Goal: Find specific page/section: Find specific page/section

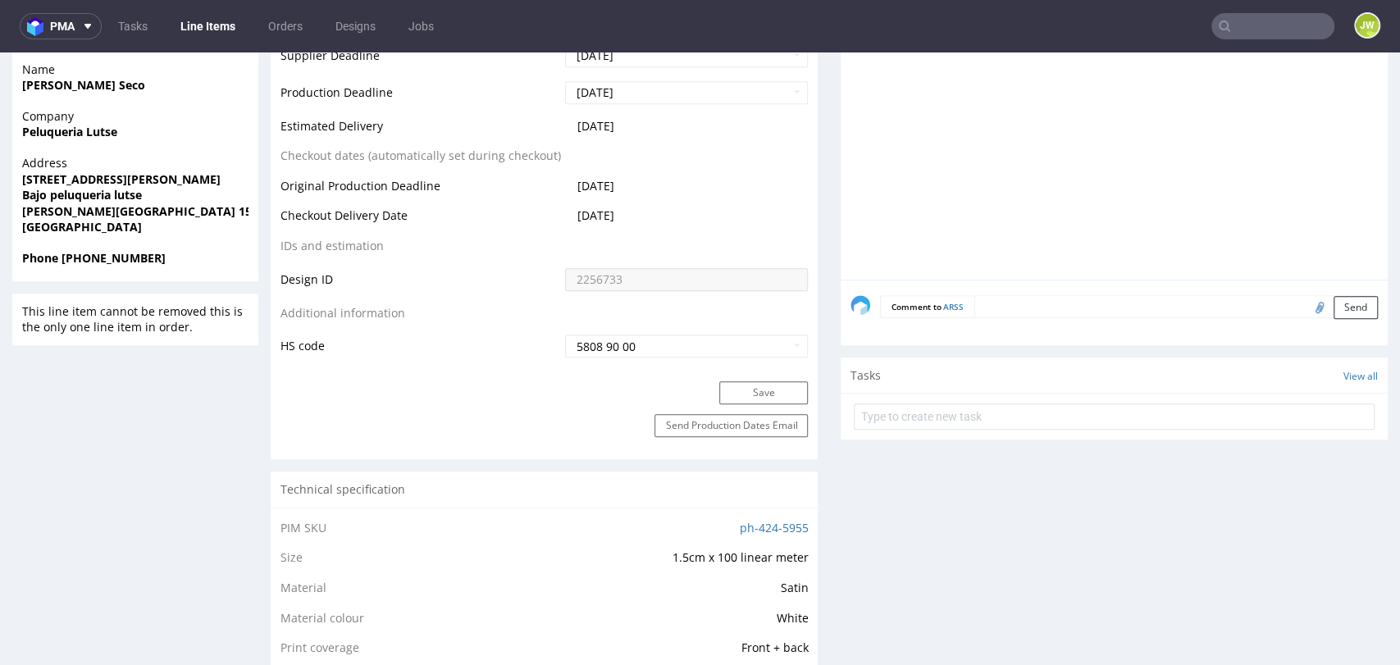
scroll to position [729, 0]
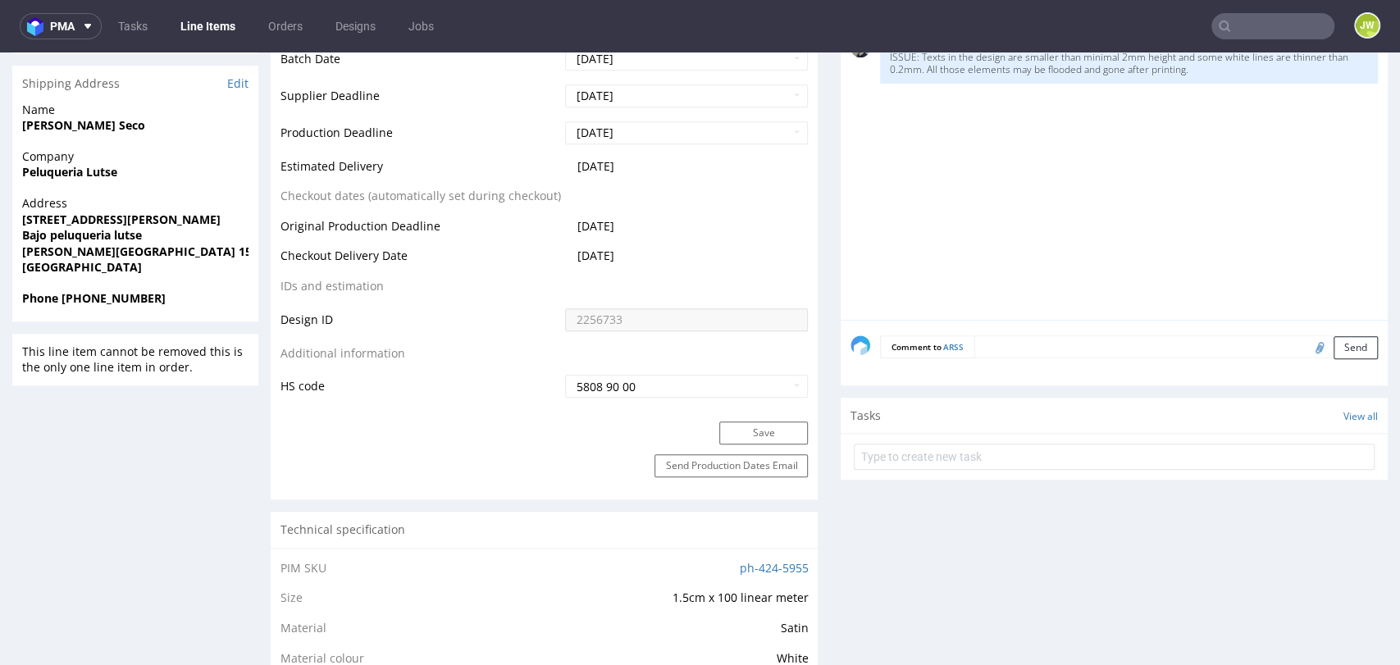
click at [212, 13] on link "Line Items" at bounding box center [208, 26] width 75 height 26
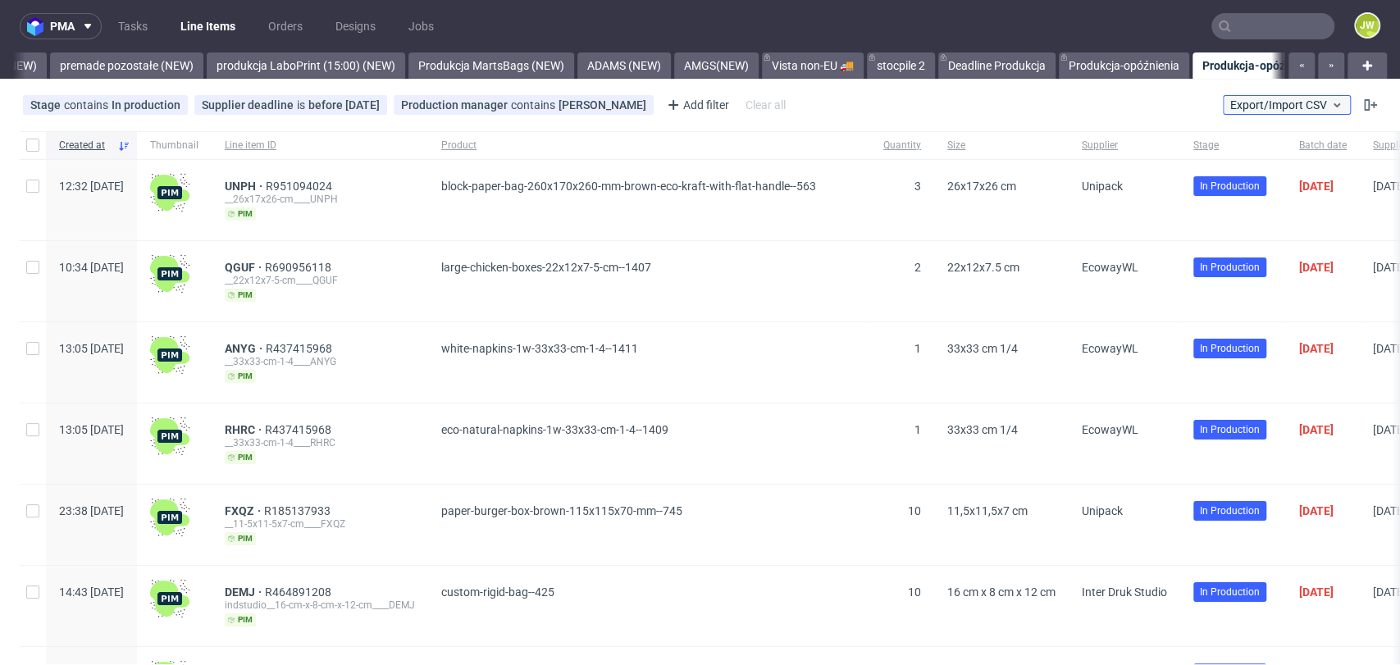
click at [1271, 109] on span "Export/Import CSV" at bounding box center [1287, 104] width 113 height 13
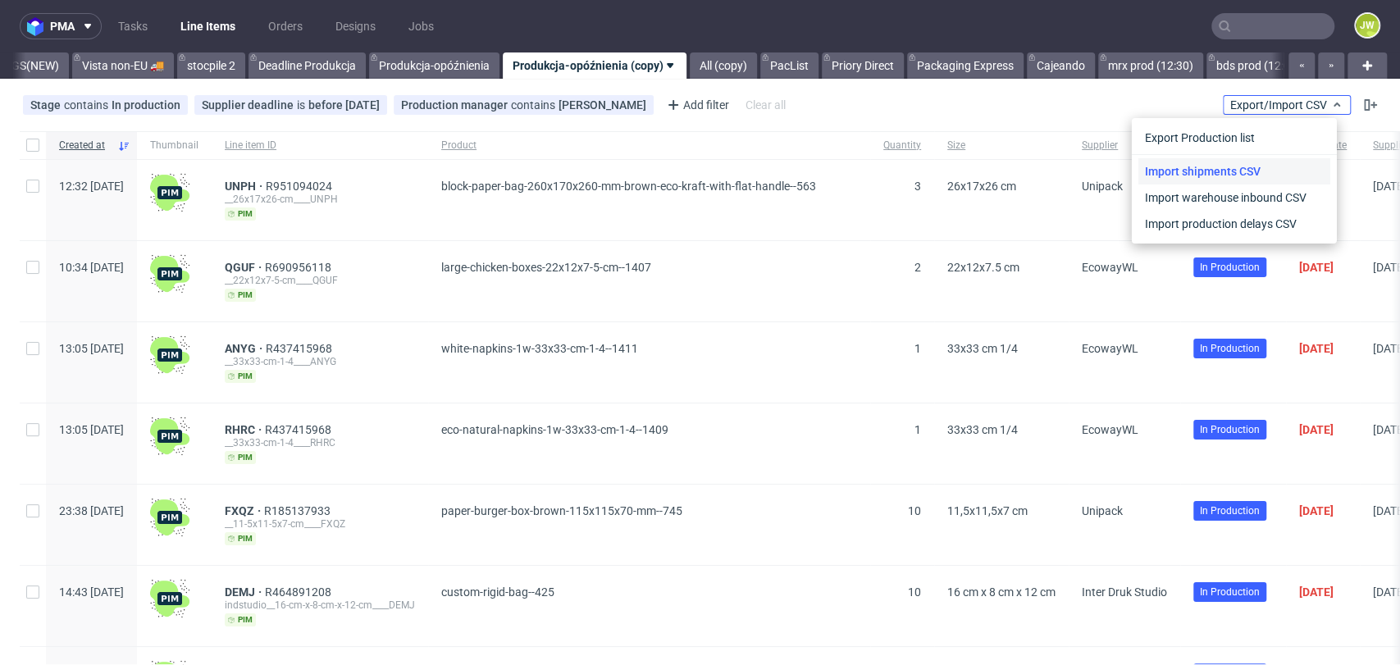
scroll to position [0, 4460]
click at [1213, 159] on link "Import shipments CSV" at bounding box center [1235, 171] width 192 height 26
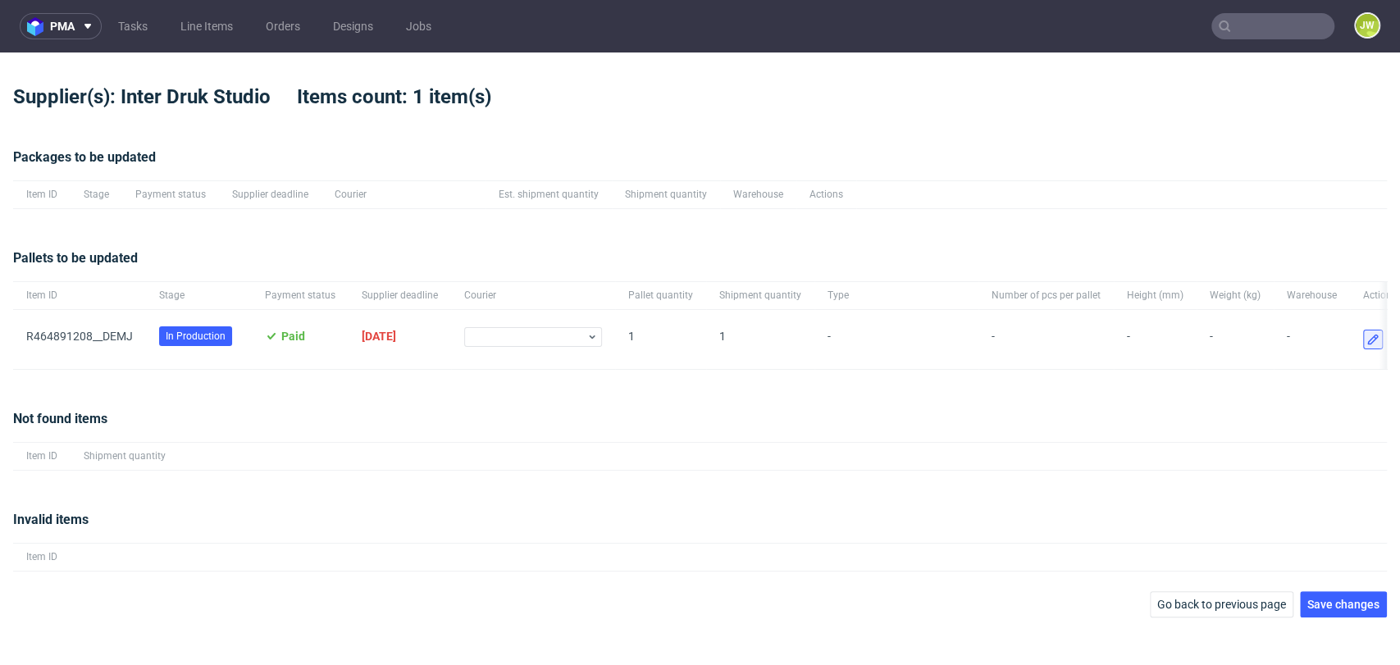
click at [1367, 334] on icon at bounding box center [1373, 339] width 13 height 13
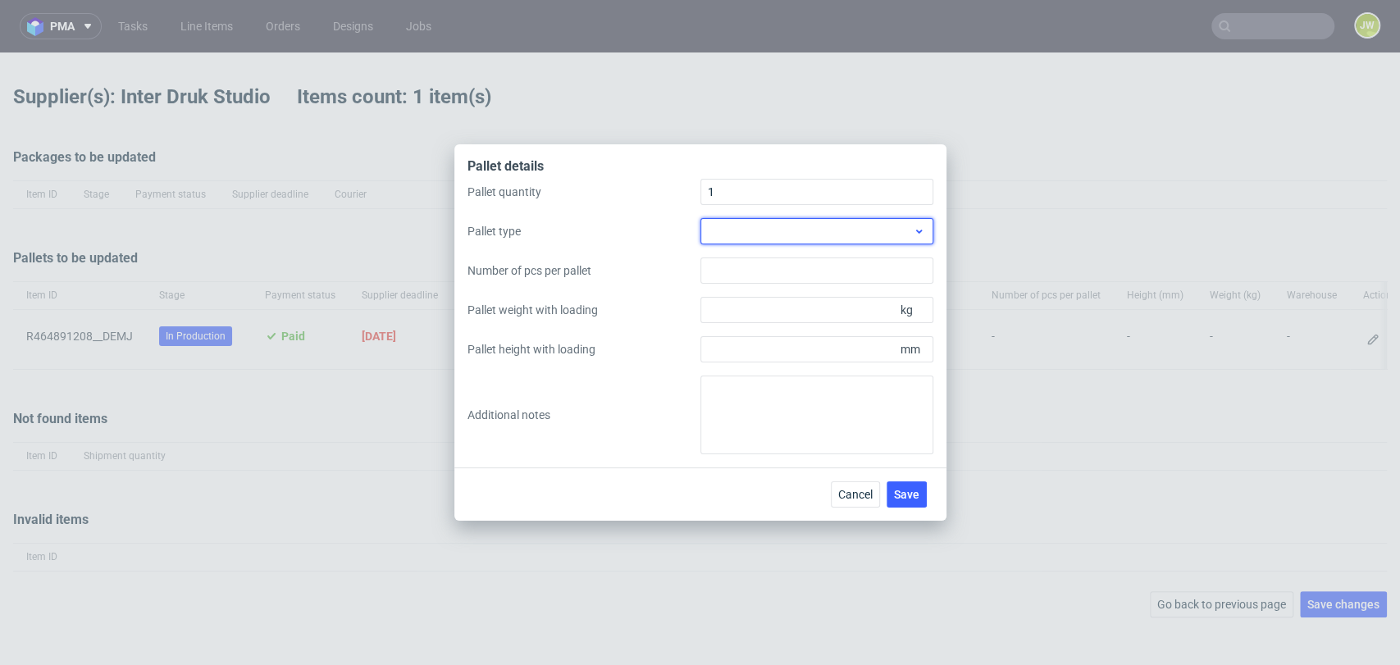
click at [715, 235] on div at bounding box center [817, 231] width 233 height 26
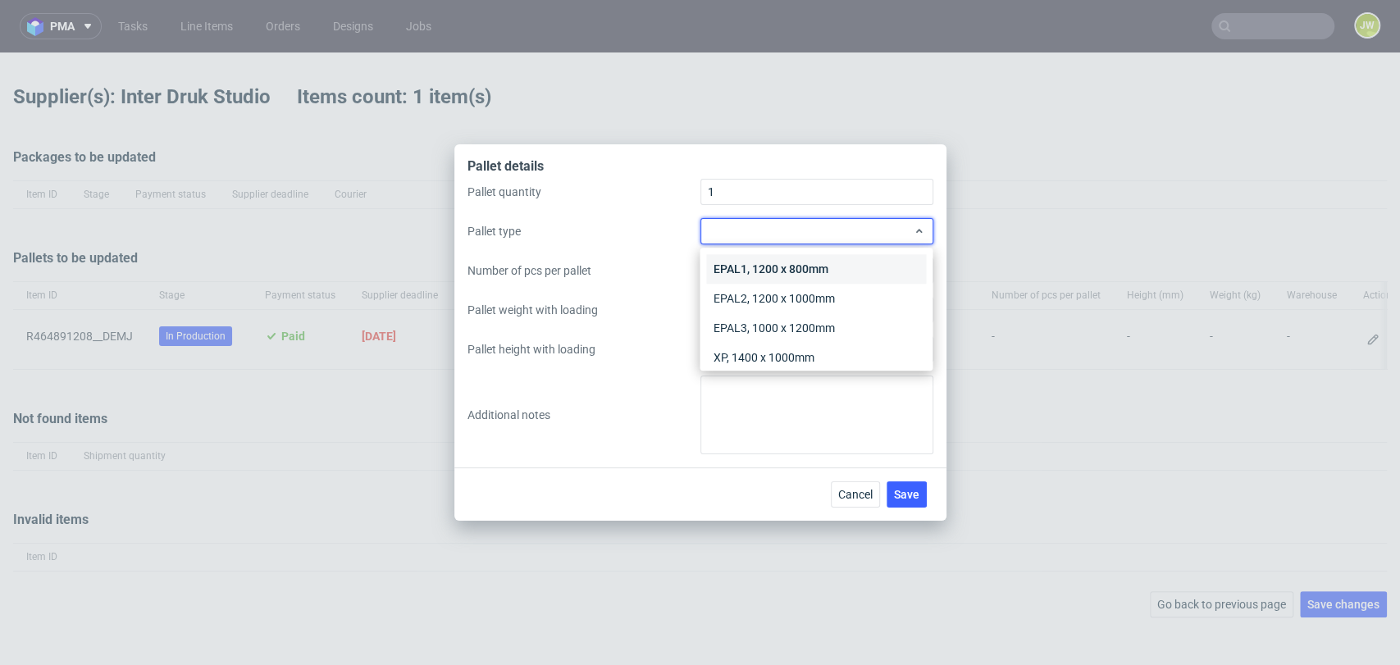
click at [721, 262] on div "EPAL1, 1200 x 800mm" at bounding box center [816, 269] width 220 height 30
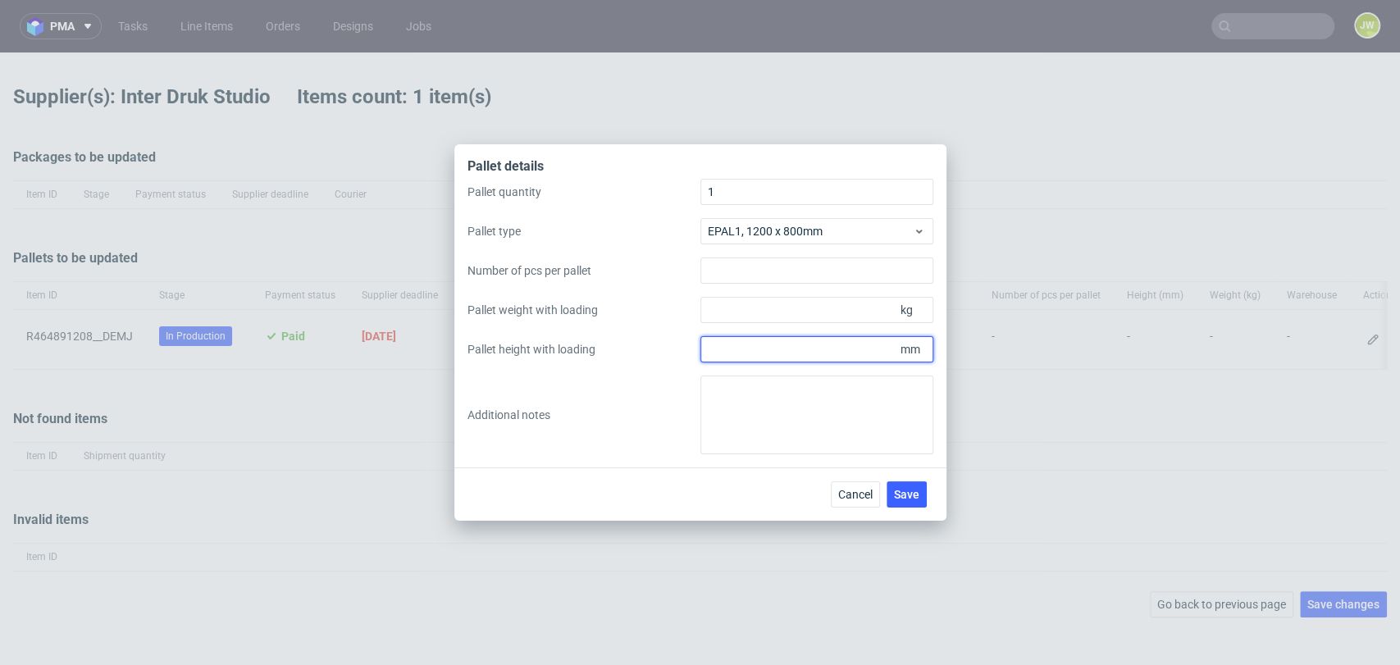
click at [748, 348] on input "Pallet height with loading" at bounding box center [817, 349] width 233 height 26
type input "1500"
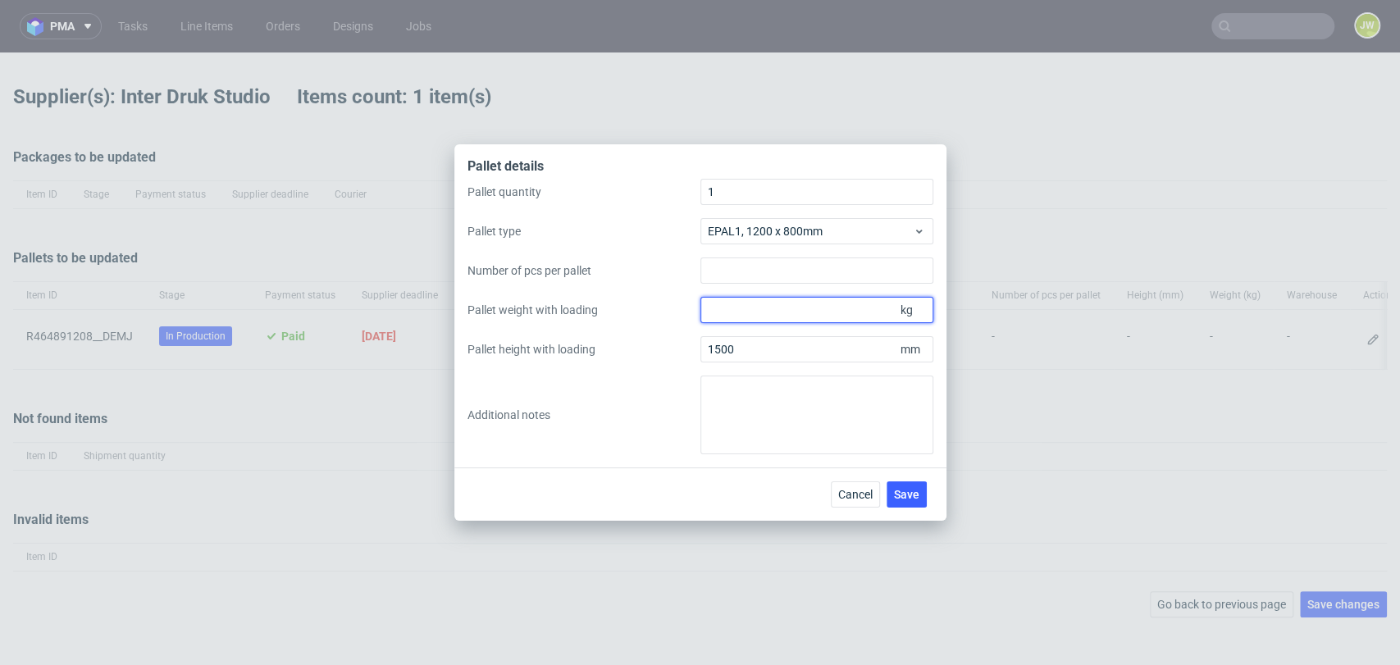
click at [734, 310] on input "Pallet weight with loading" at bounding box center [817, 310] width 233 height 26
type input "350"
click at [911, 494] on span "Save" at bounding box center [906, 494] width 25 height 11
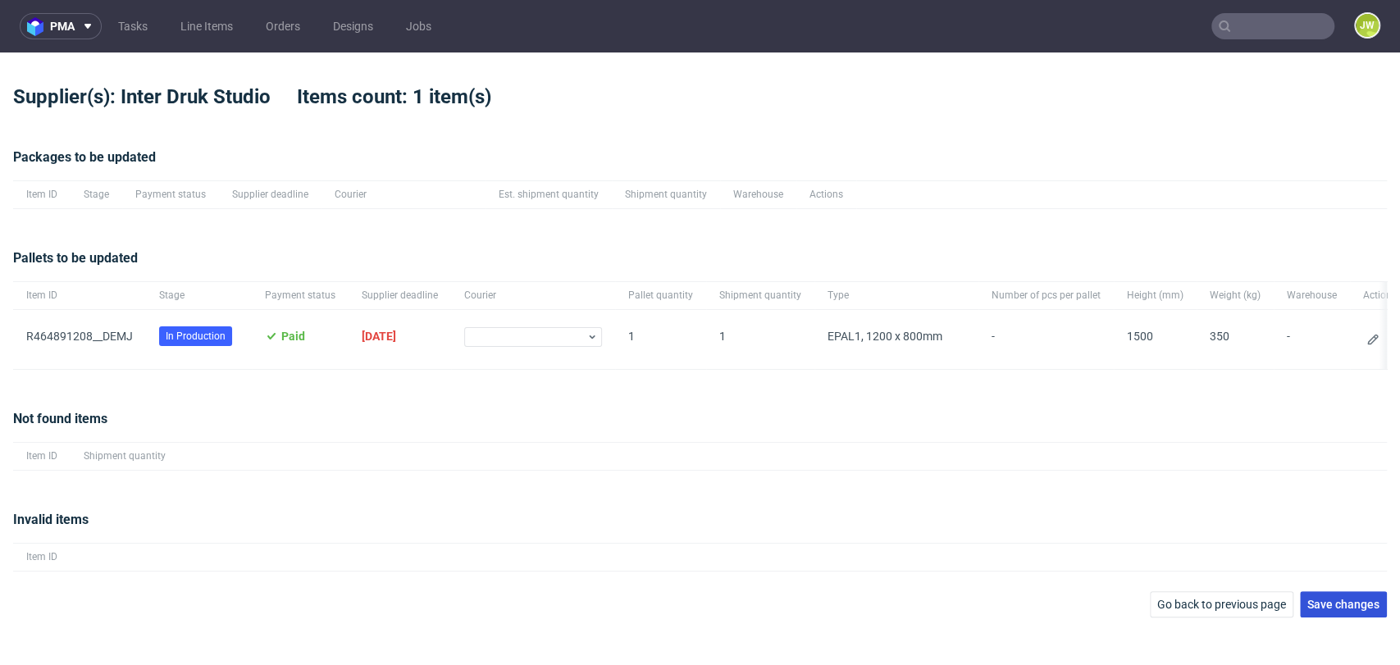
click at [1325, 610] on span "Save changes" at bounding box center [1344, 604] width 72 height 11
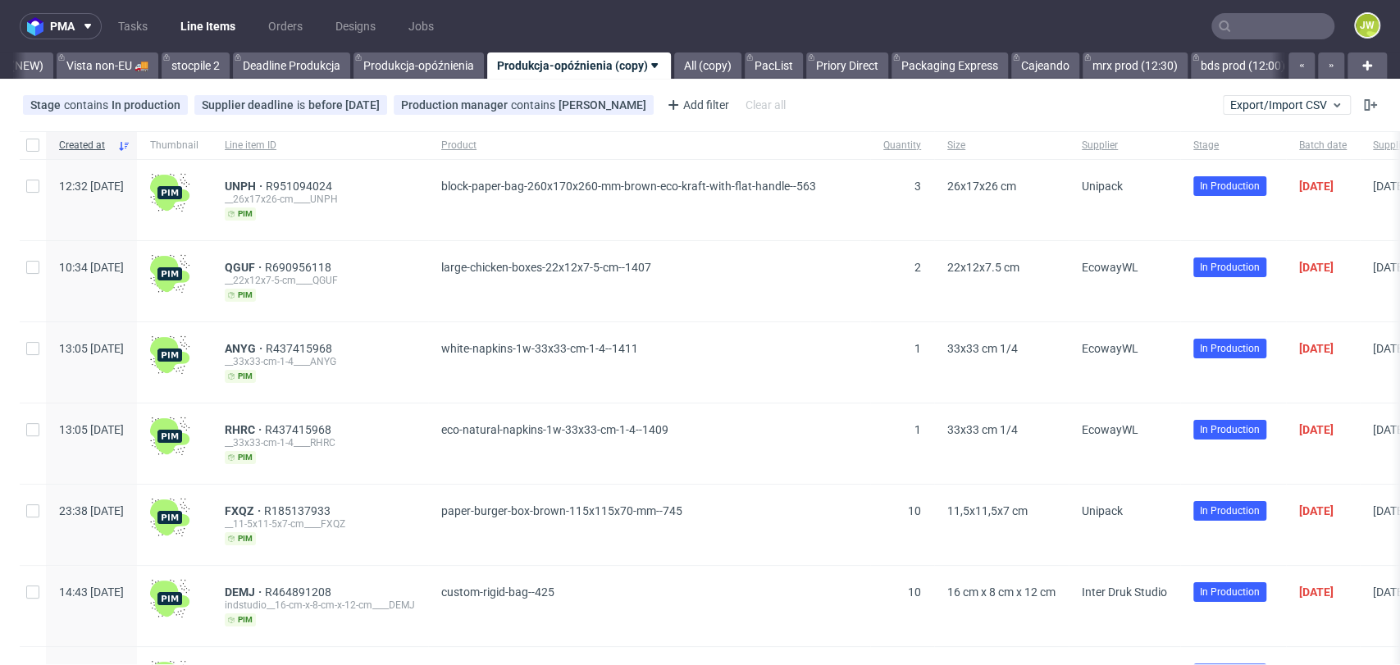
scroll to position [0, 4460]
click at [1242, 27] on input "text" at bounding box center [1273, 26] width 123 height 26
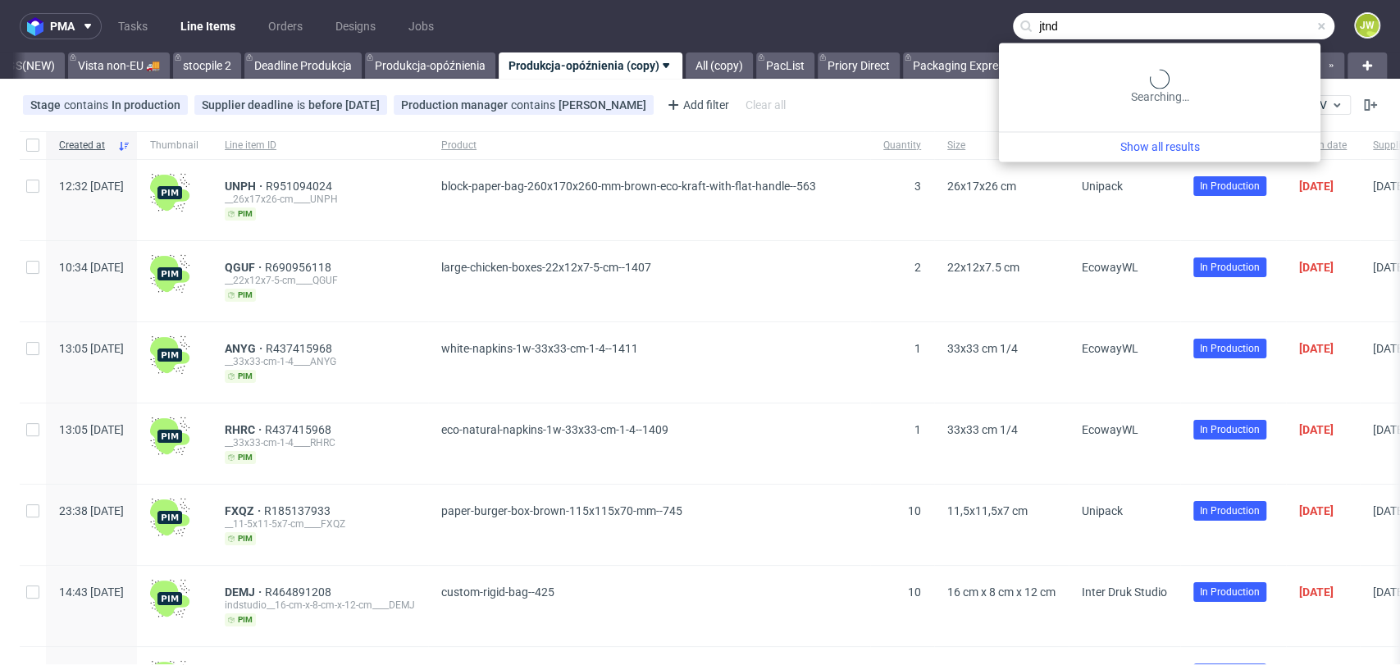
type input "jtnd"
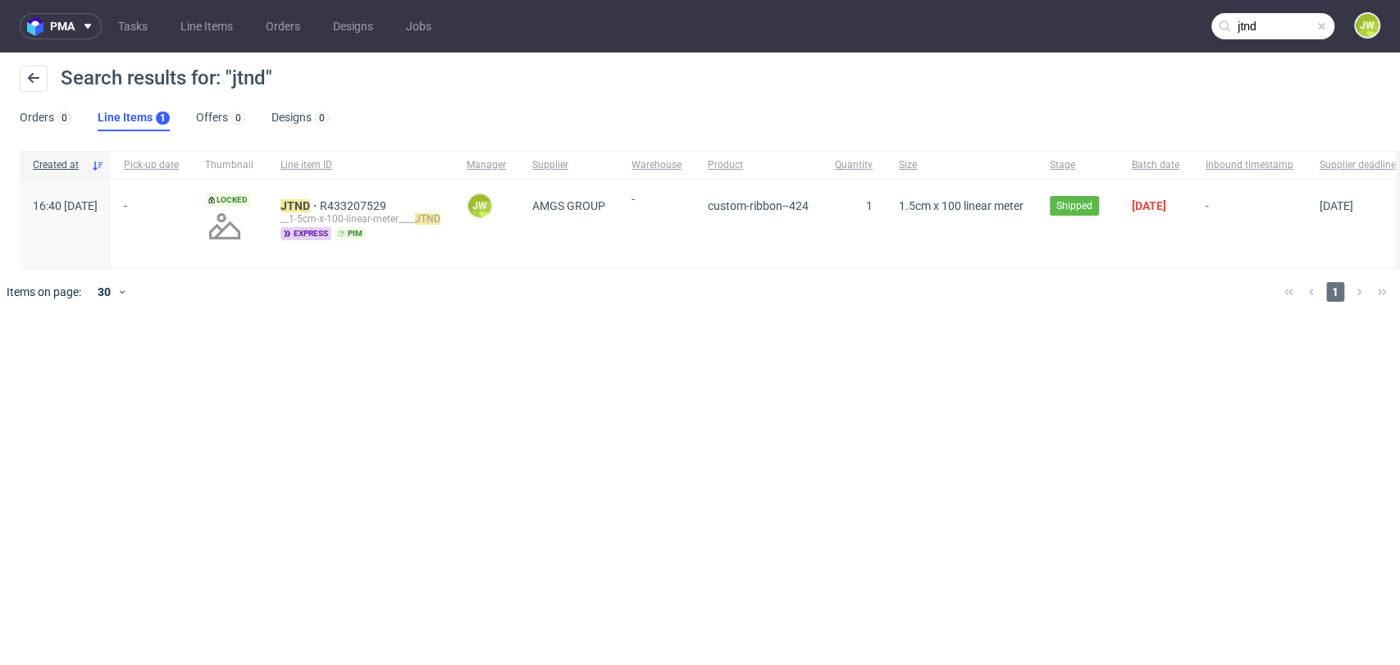
click at [342, 195] on div "JTND R433207529 __1-5cm-x-100-linear-meter____ JTND express pim" at bounding box center [360, 224] width 186 height 89
click at [338, 195] on div "JTND R433207529 __1-5cm-x-100-linear-meter____ JTND express pim" at bounding box center [360, 224] width 186 height 89
click at [310, 199] on mark "JTND" at bounding box center [296, 205] width 30 height 13
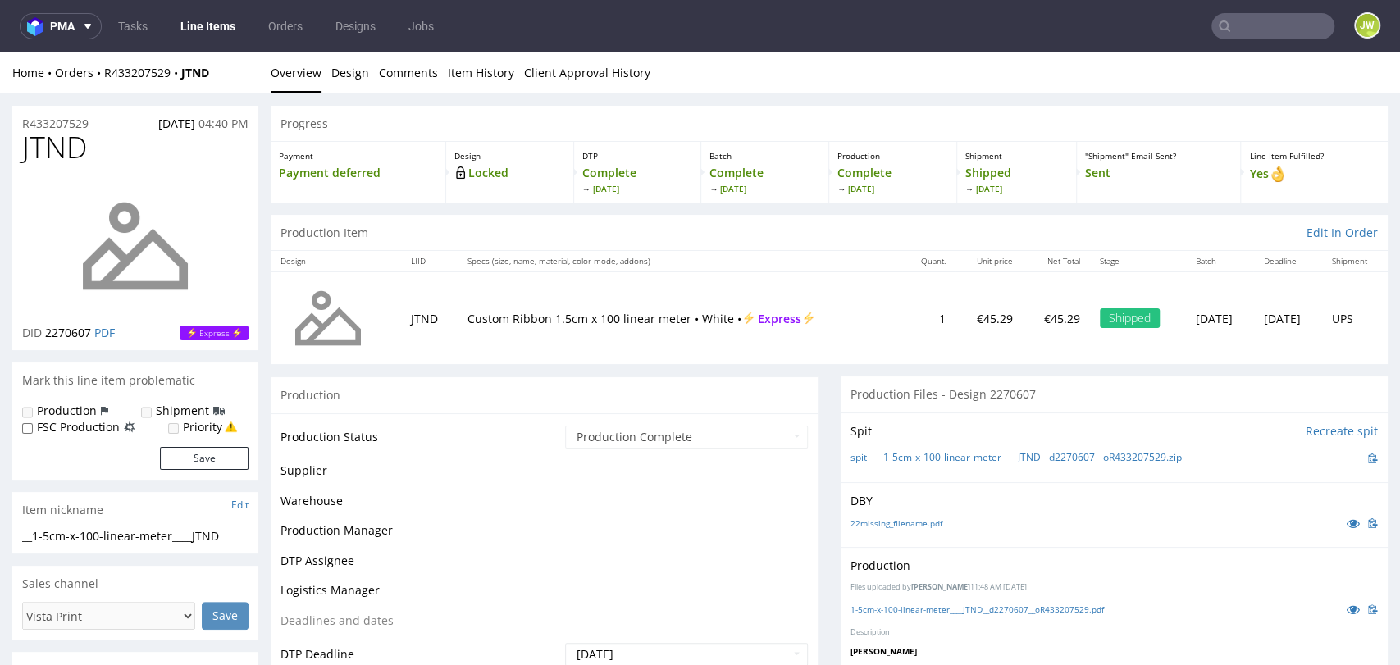
scroll to position [273, 0]
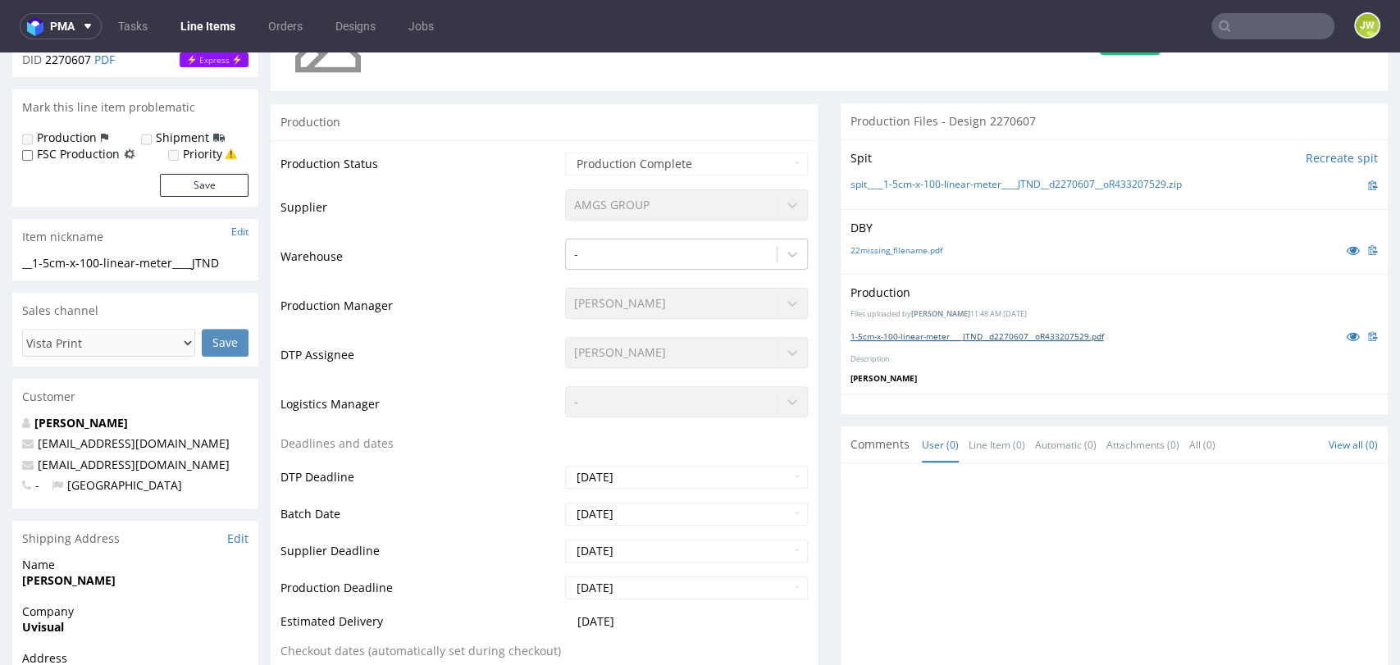
click at [947, 337] on link "1-5cm-x-100-linear-meter____JTND__d2270607__oR433207529.pdf" at bounding box center [978, 336] width 254 height 11
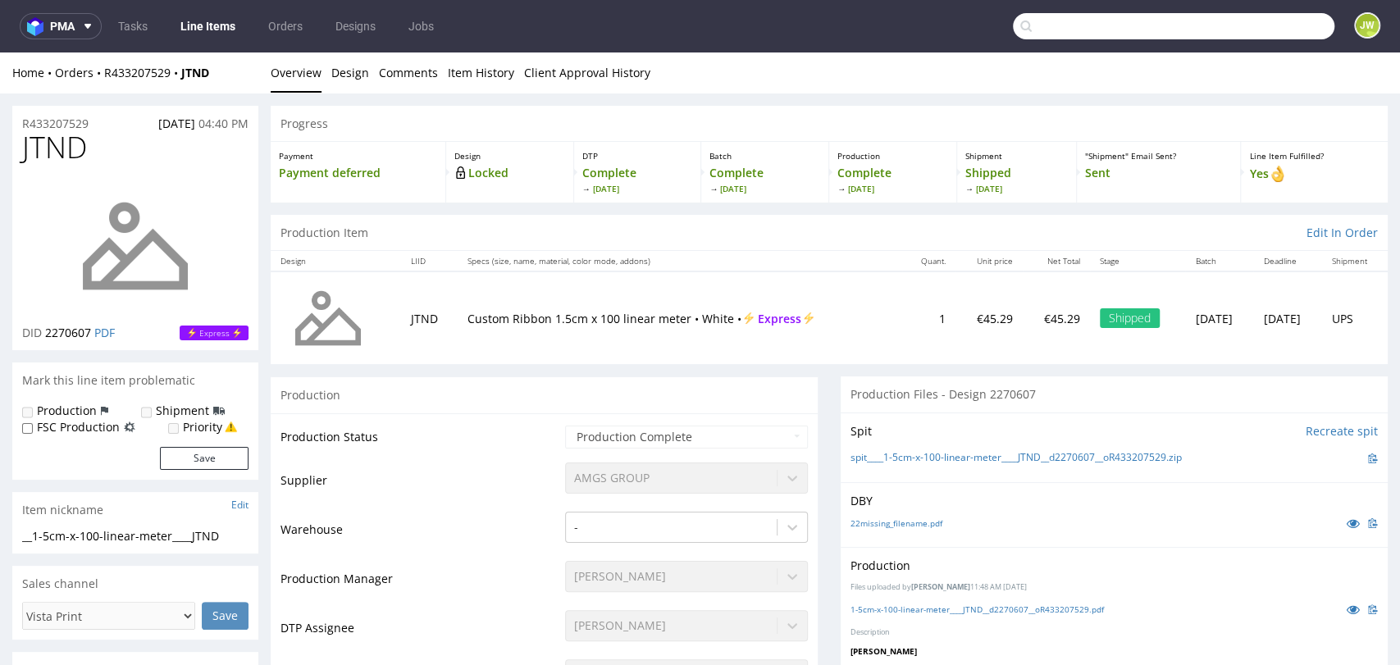
click at [1257, 34] on input "text" at bounding box center [1174, 26] width 322 height 26
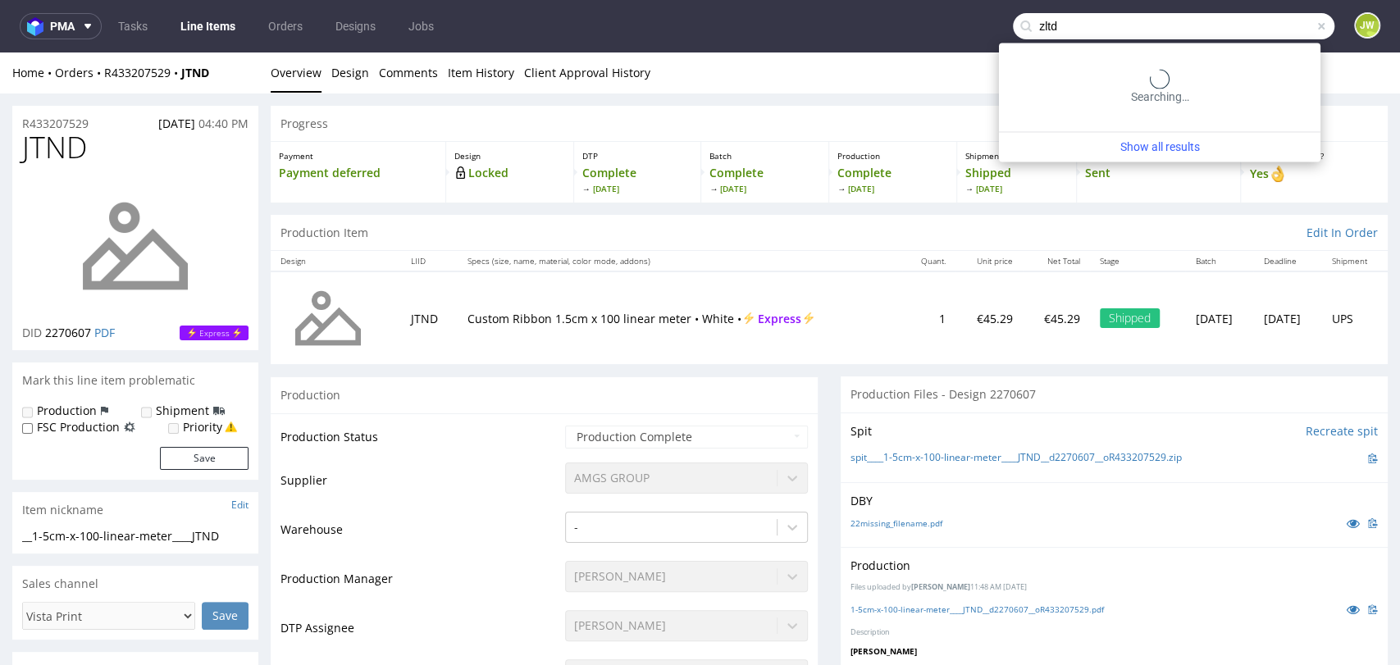
type input "zltd"
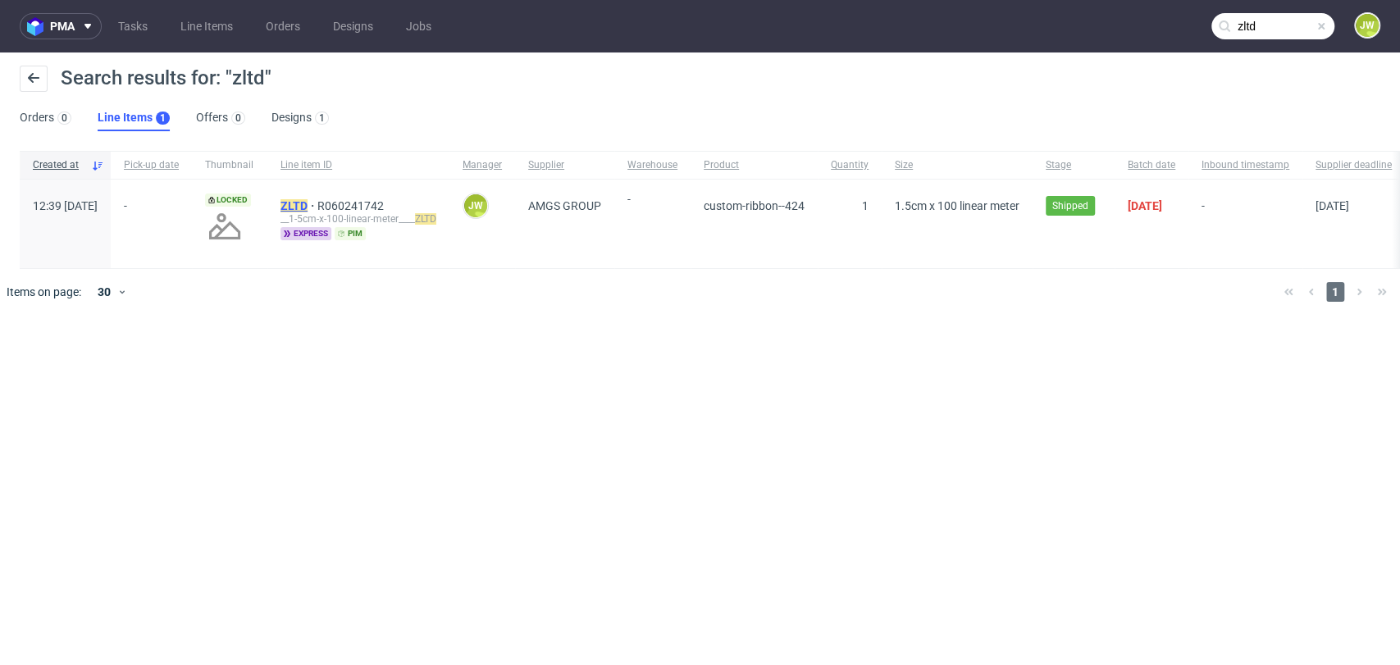
click at [308, 212] on mark "ZLTD" at bounding box center [294, 205] width 27 height 13
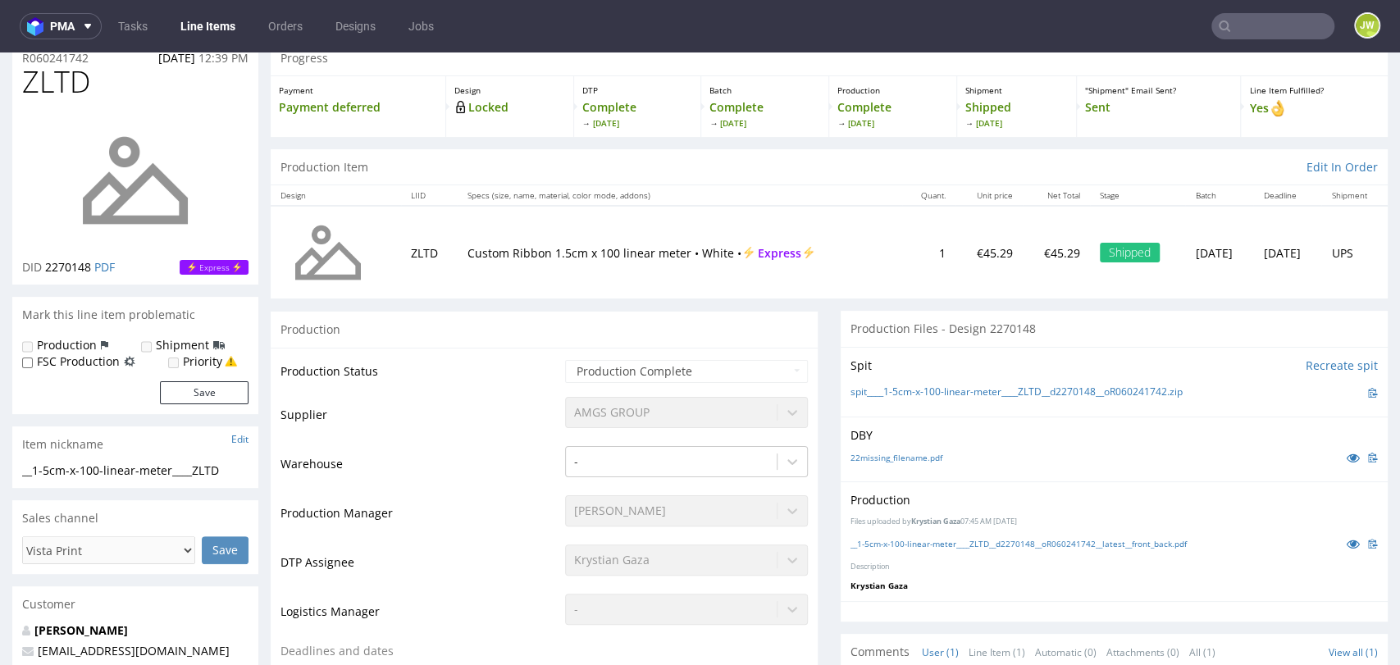
scroll to position [91, 0]
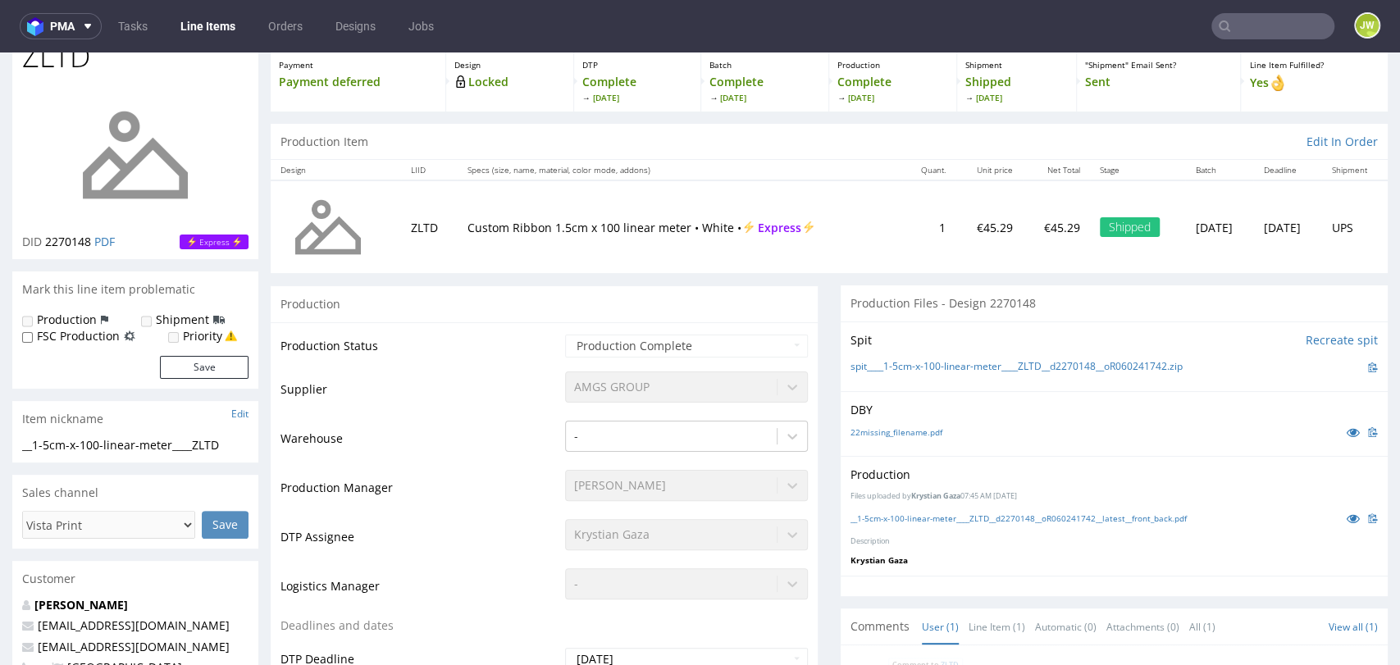
click at [851, 510] on div "__1-5cm-x-100-linear-meter____ZLTD__d2270148__oR060241742__latest__front_back.p…" at bounding box center [1115, 518] width 528 height 18
click at [851, 514] on link "__1-5cm-x-100-linear-meter____ZLTD__d2270148__oR060241742__latest__front_back.p…" at bounding box center [1019, 518] width 336 height 11
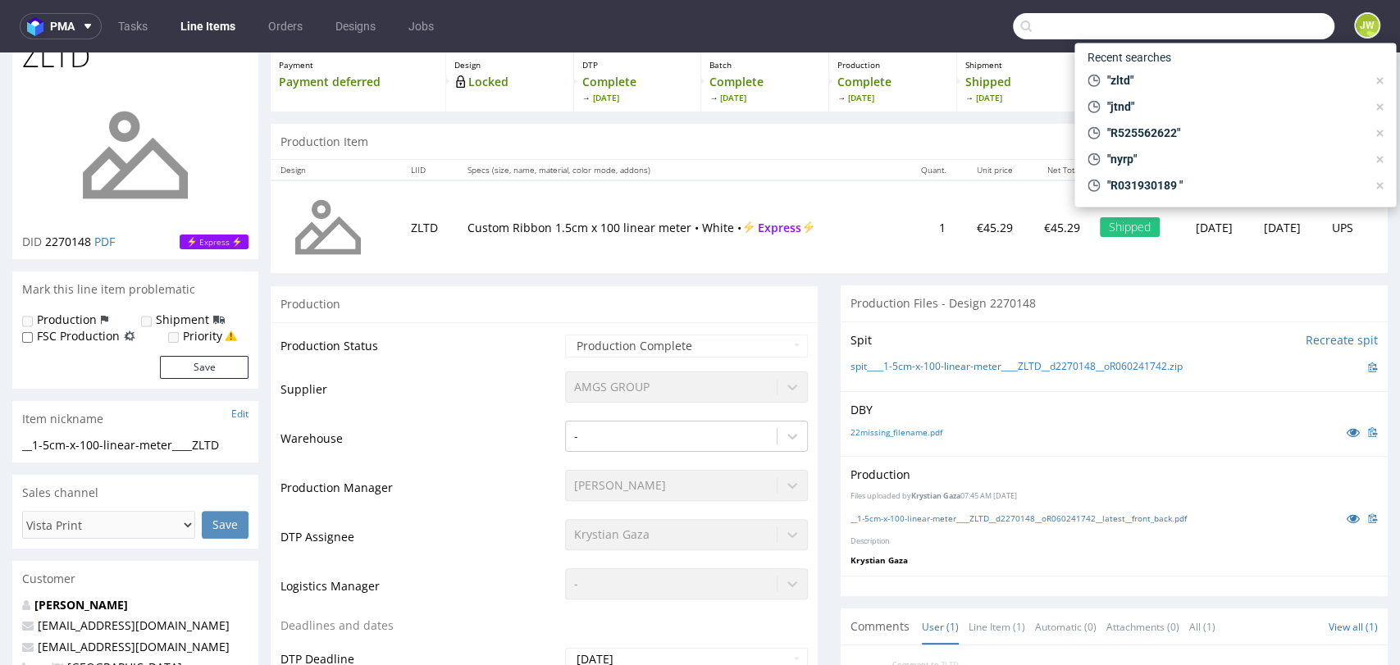
click at [1232, 25] on input "text" at bounding box center [1174, 26] width 322 height 26
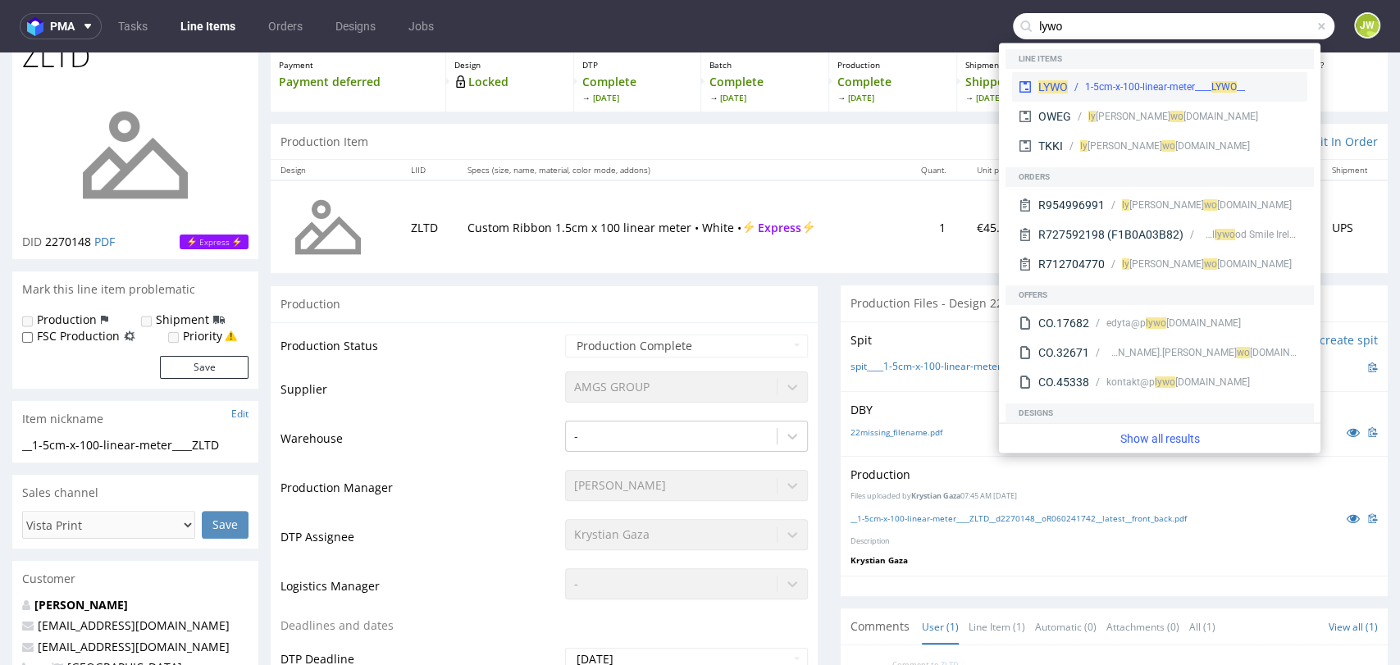
type input "lywo"
drag, startPoint x: 1054, startPoint y: 83, endPoint x: 1050, endPoint y: 30, distance: 52.7
click at [1053, 83] on span "LYWO" at bounding box center [1054, 86] width 30 height 13
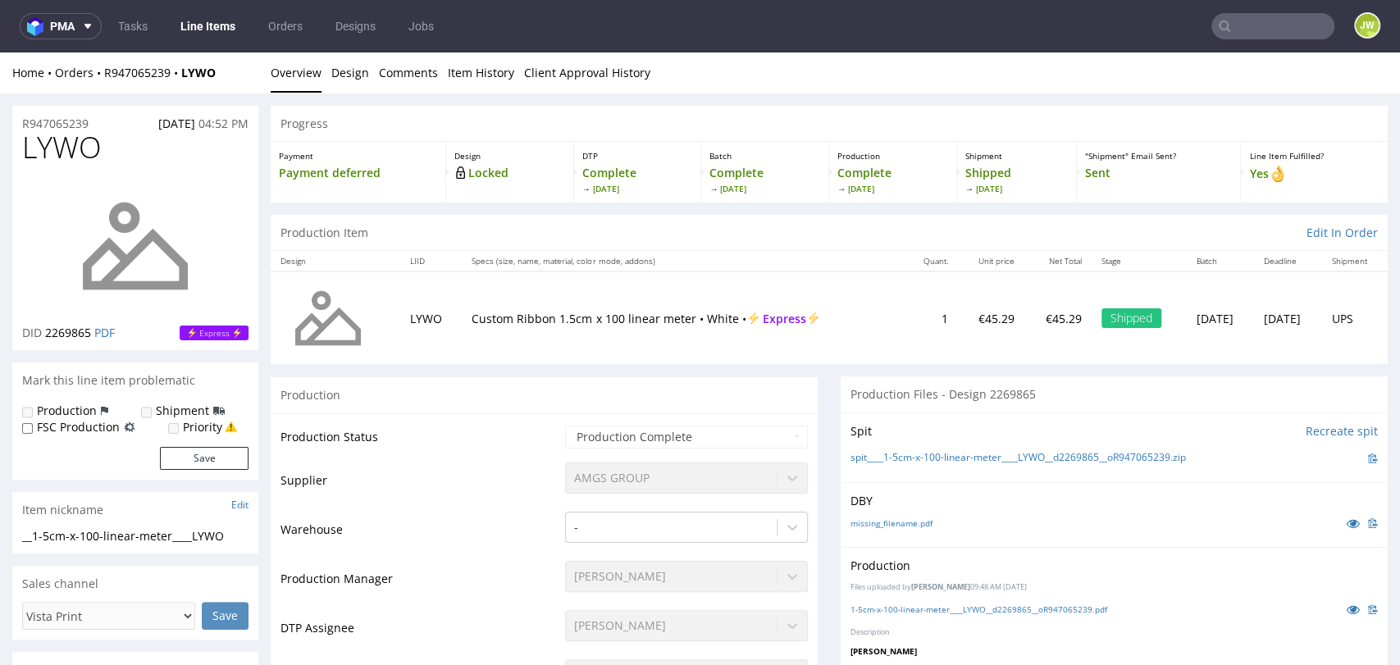
scroll to position [273, 0]
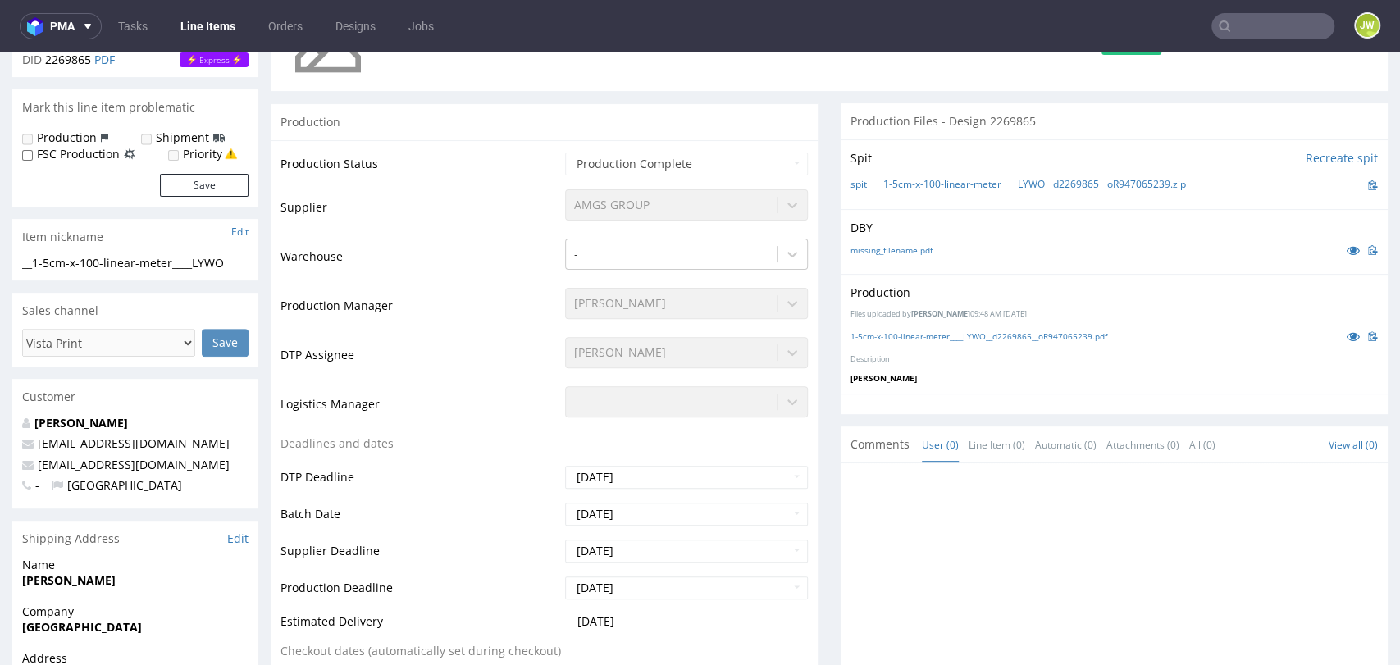
click at [886, 329] on div "1-5cm-x-100-linear-meter____LYWO__d2269865__oR947065239.pdf" at bounding box center [1115, 336] width 528 height 18
click at [874, 335] on link "1-5cm-x-100-linear-meter____LYWO__d2269865__oR947065239.pdf" at bounding box center [979, 336] width 257 height 11
click at [1220, 40] on nav "pma Tasks Line Items Orders Designs Jobs JW" at bounding box center [700, 26] width 1400 height 53
click at [1221, 35] on input "text" at bounding box center [1273, 26] width 123 height 26
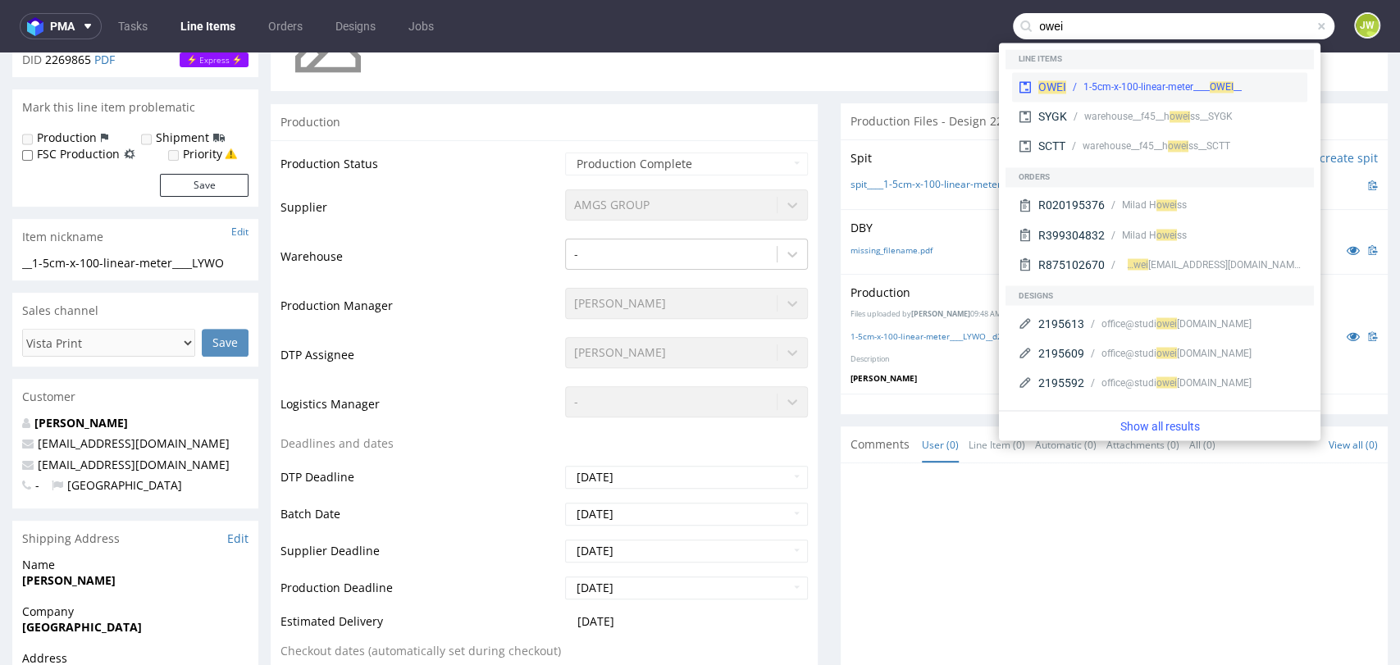
type input "owei"
click at [1081, 85] on div "__1-5cm-x-100-linear-meter____ OWEI" at bounding box center [1184, 87] width 235 height 15
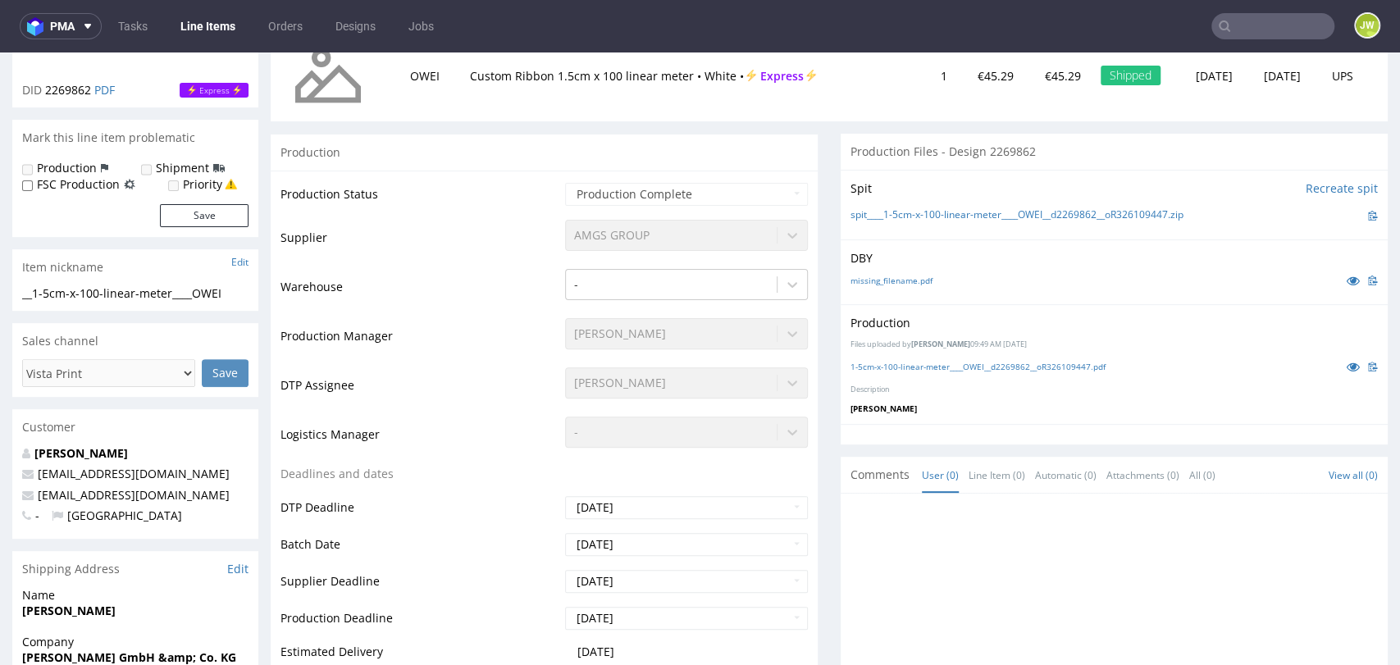
scroll to position [364, 0]
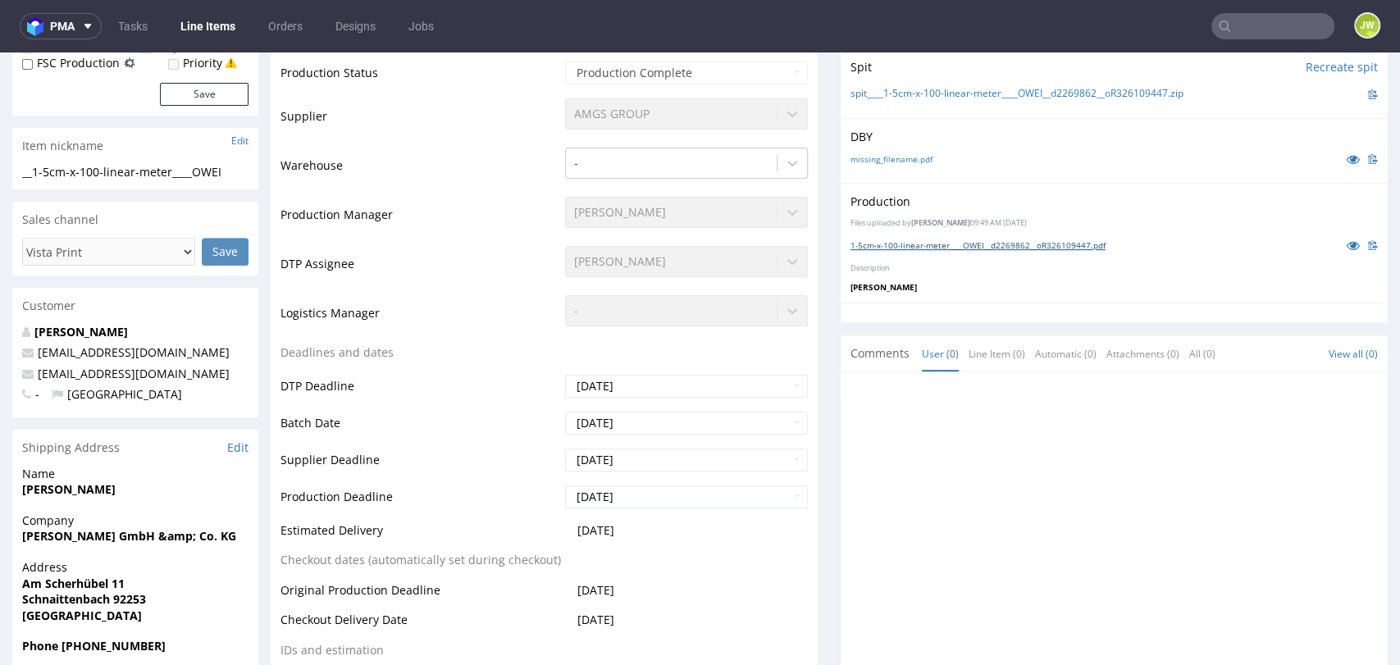
click at [904, 249] on link "1-5cm-x-100-linear-meter____OWEI__d2269862__oR326109447.pdf" at bounding box center [978, 245] width 255 height 11
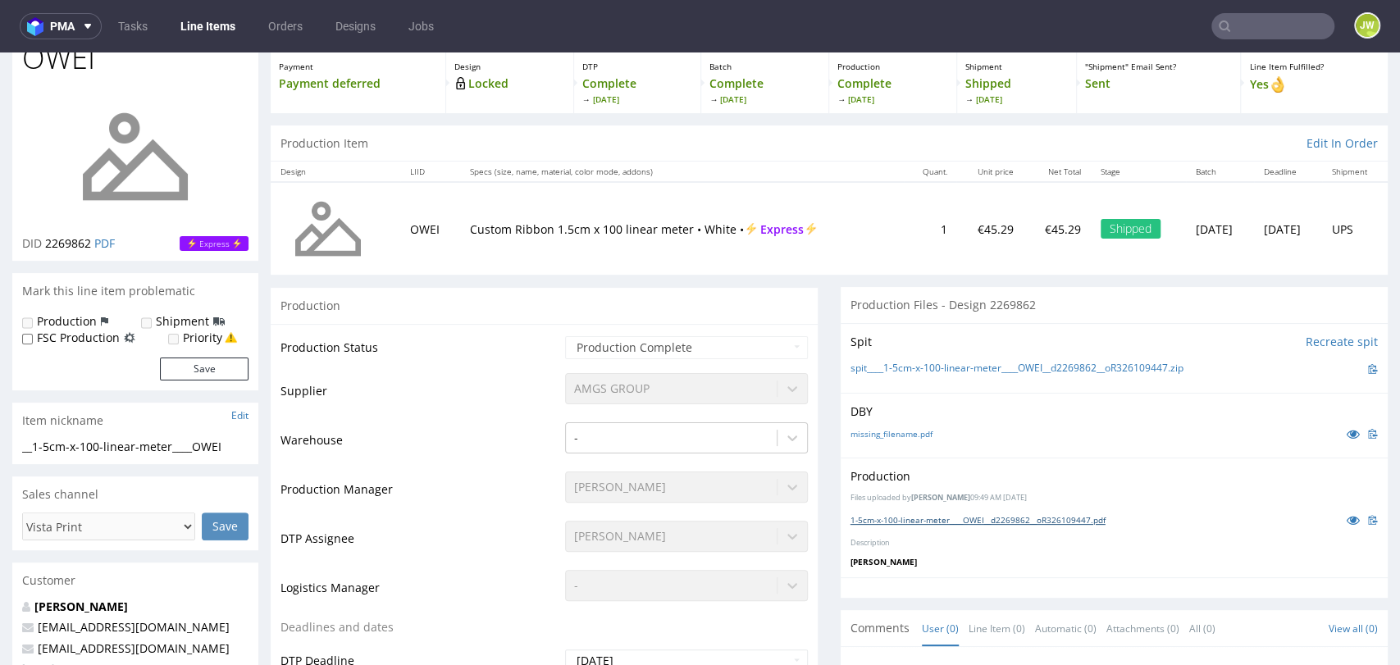
scroll to position [0, 0]
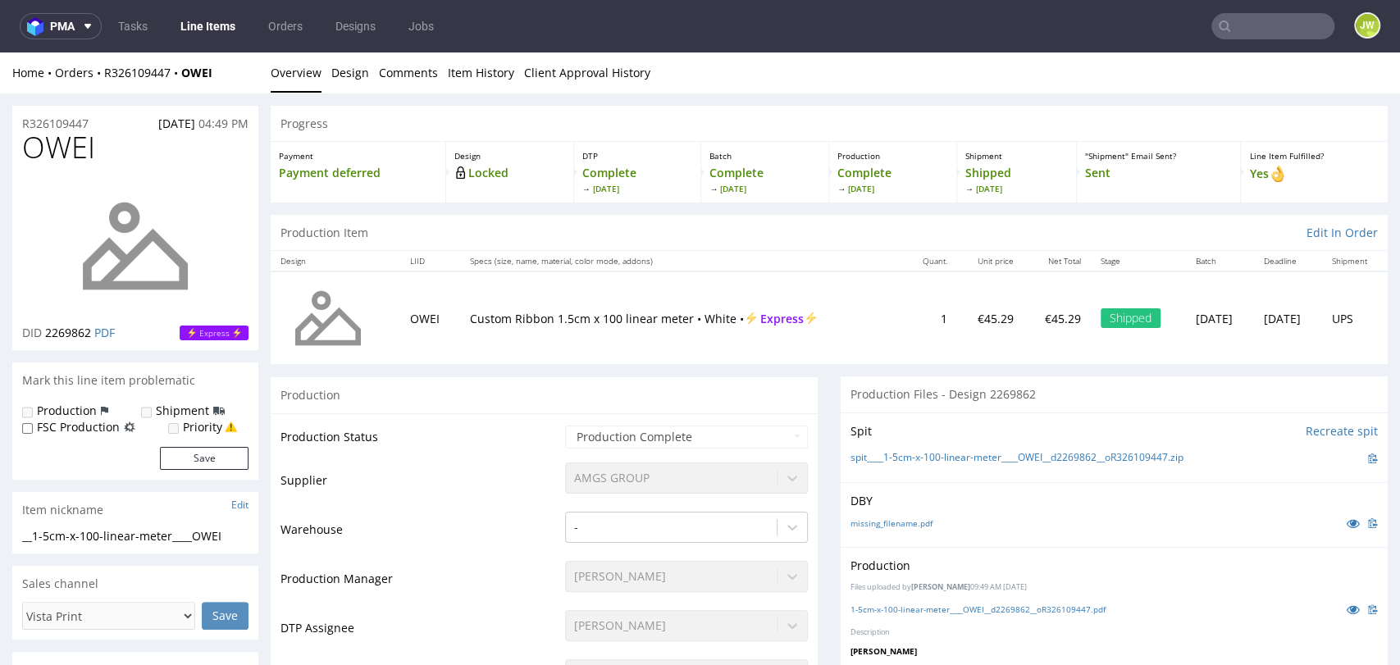
click at [1241, 28] on input "text" at bounding box center [1273, 26] width 123 height 26
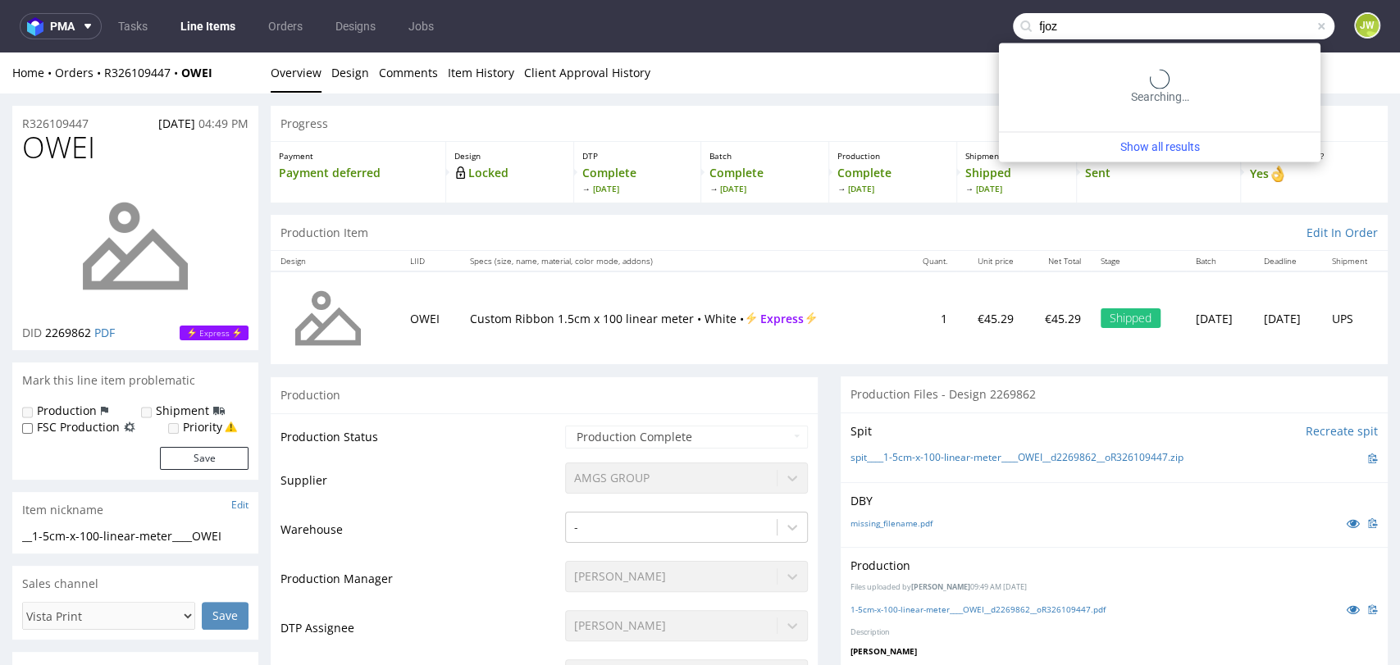
type input "fjoz"
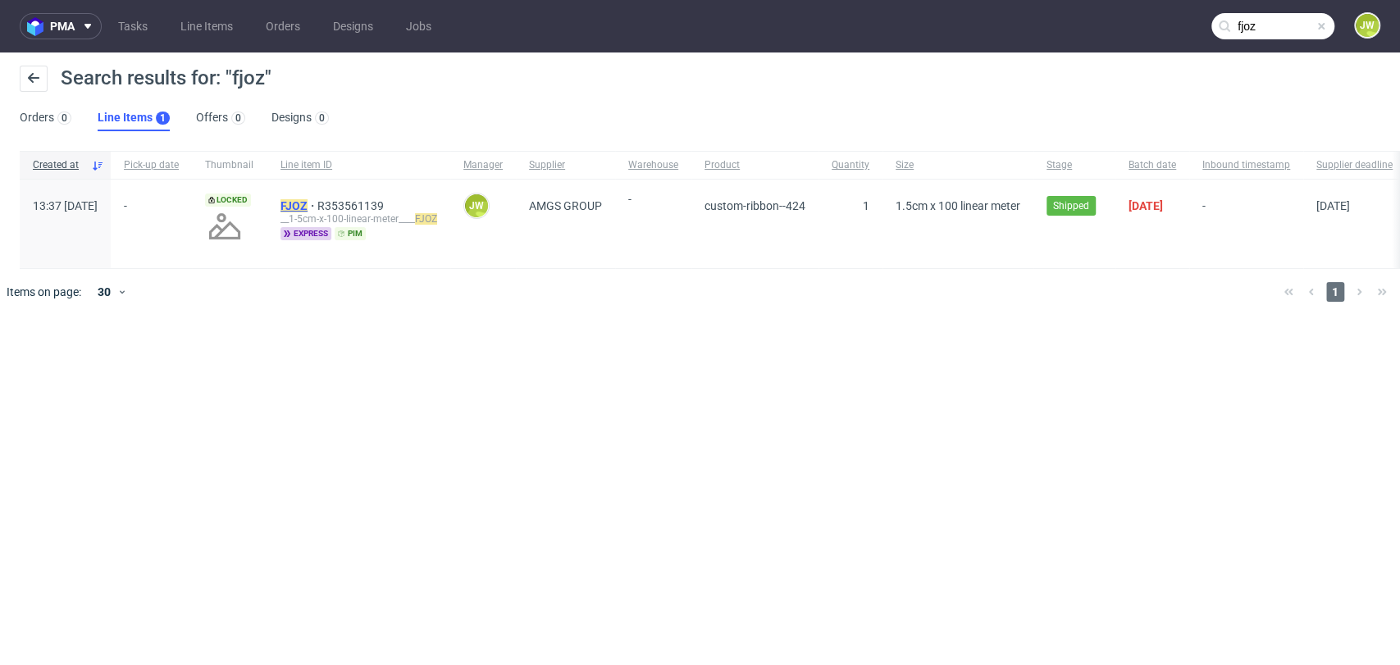
click at [308, 204] on mark "FJOZ" at bounding box center [294, 205] width 27 height 13
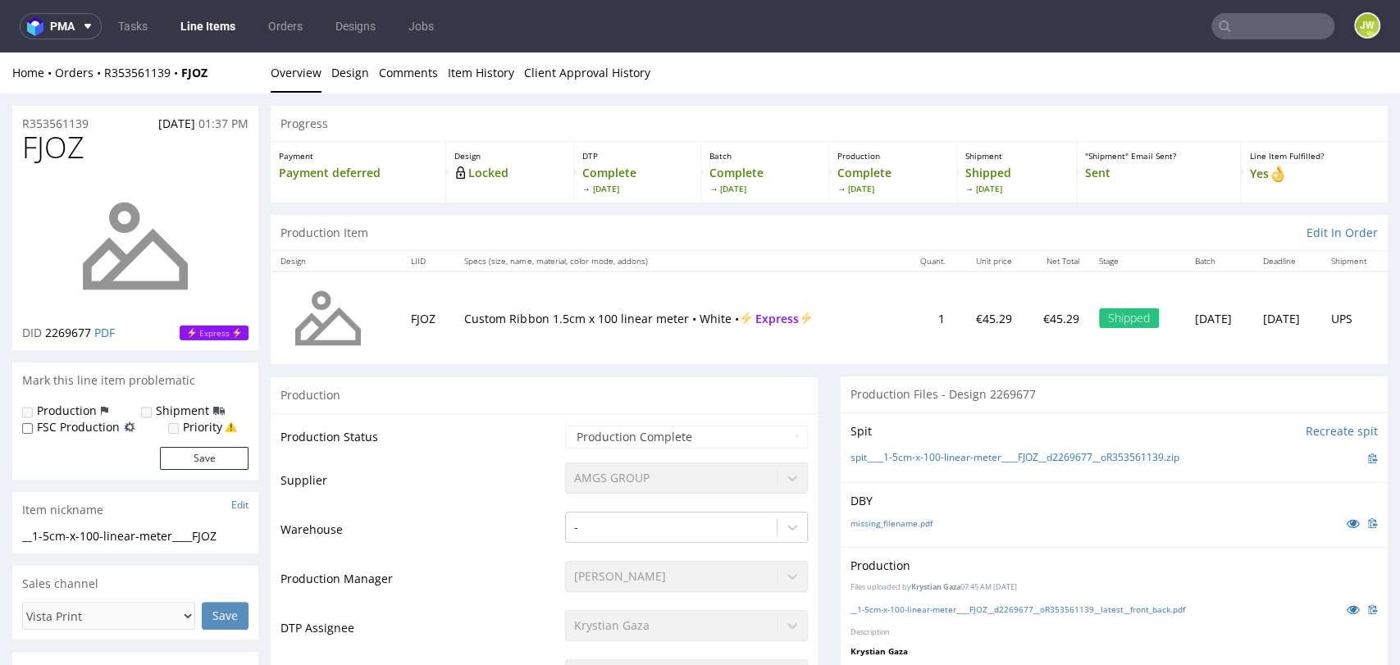
scroll to position [182, 0]
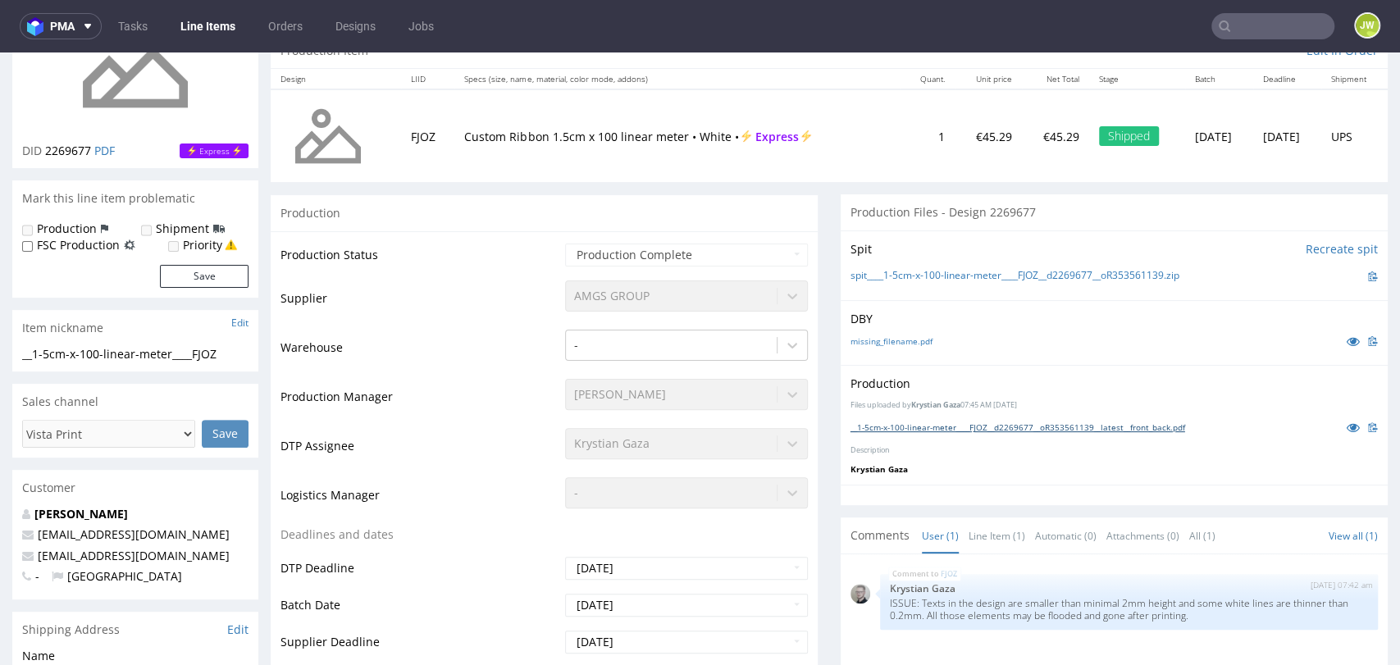
click at [884, 423] on link "__1-5cm-x-100-linear-meter____FJOZ__d2269677__oR353561139__latest__front_back.p…" at bounding box center [1018, 427] width 335 height 11
click at [1222, 36] on input "text" at bounding box center [1273, 26] width 123 height 26
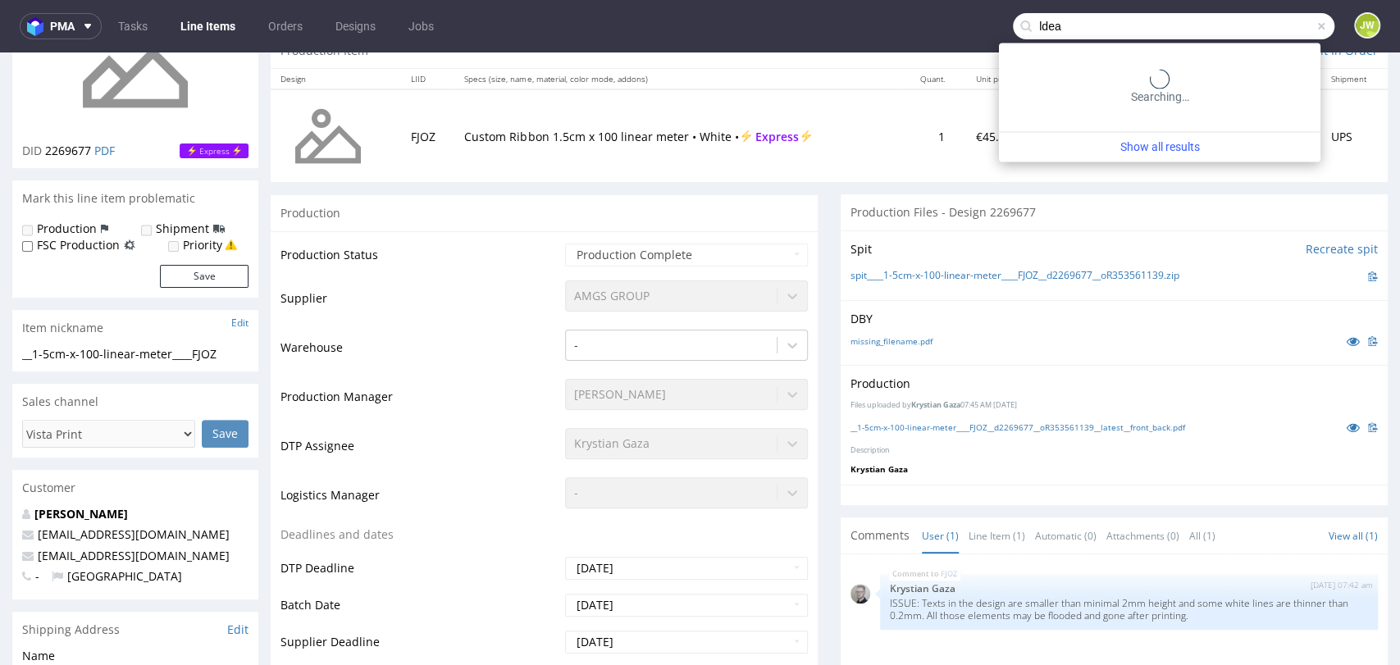
type input "ldea"
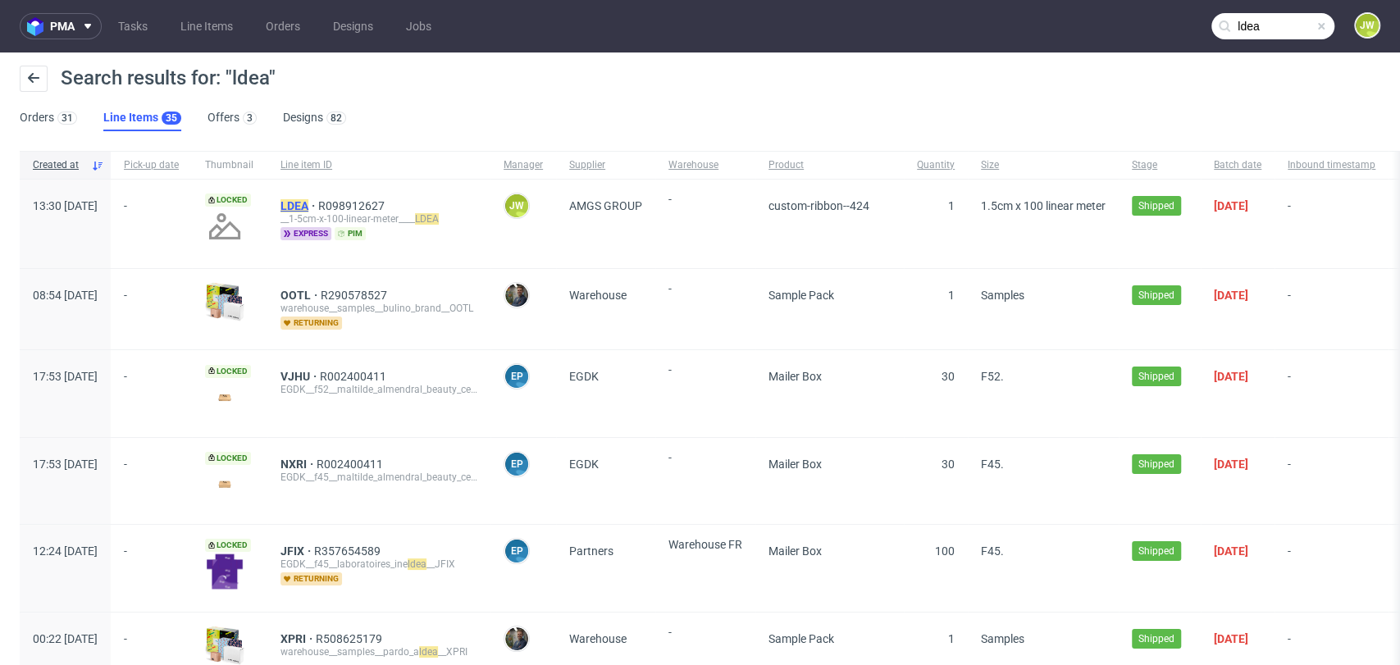
click at [308, 203] on mark "LDEA" at bounding box center [295, 205] width 28 height 13
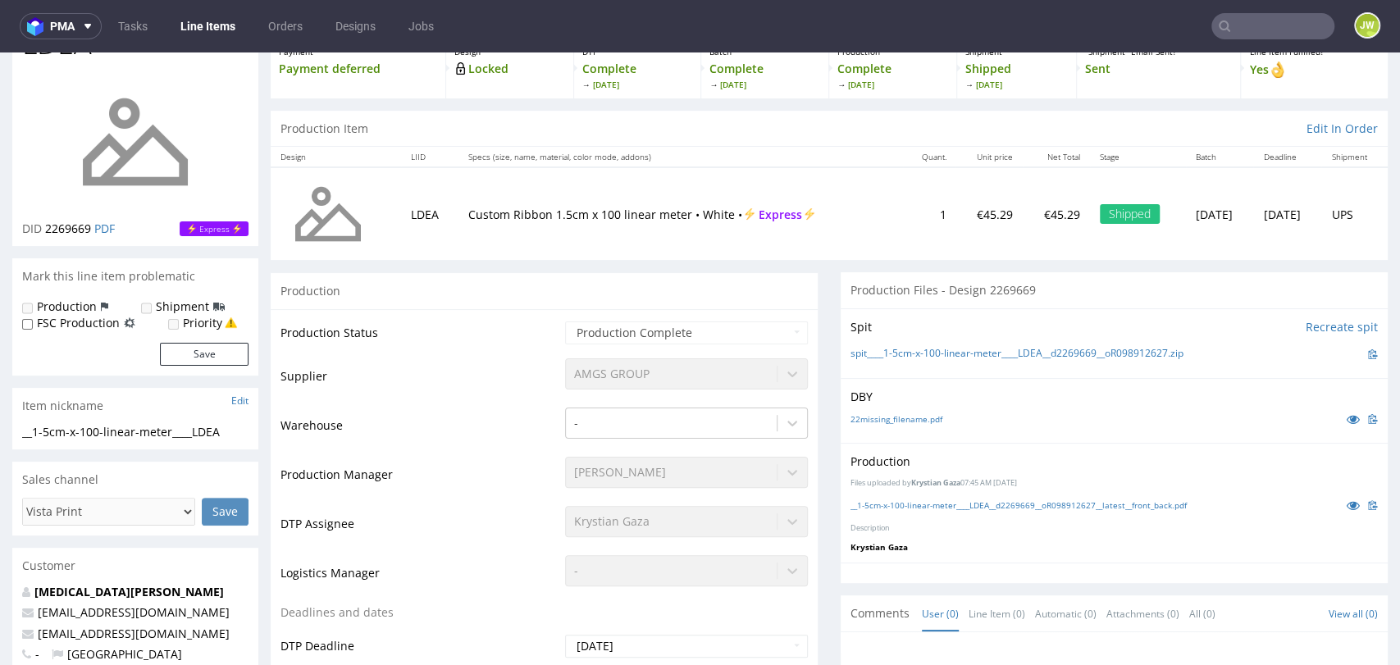
scroll to position [182, 0]
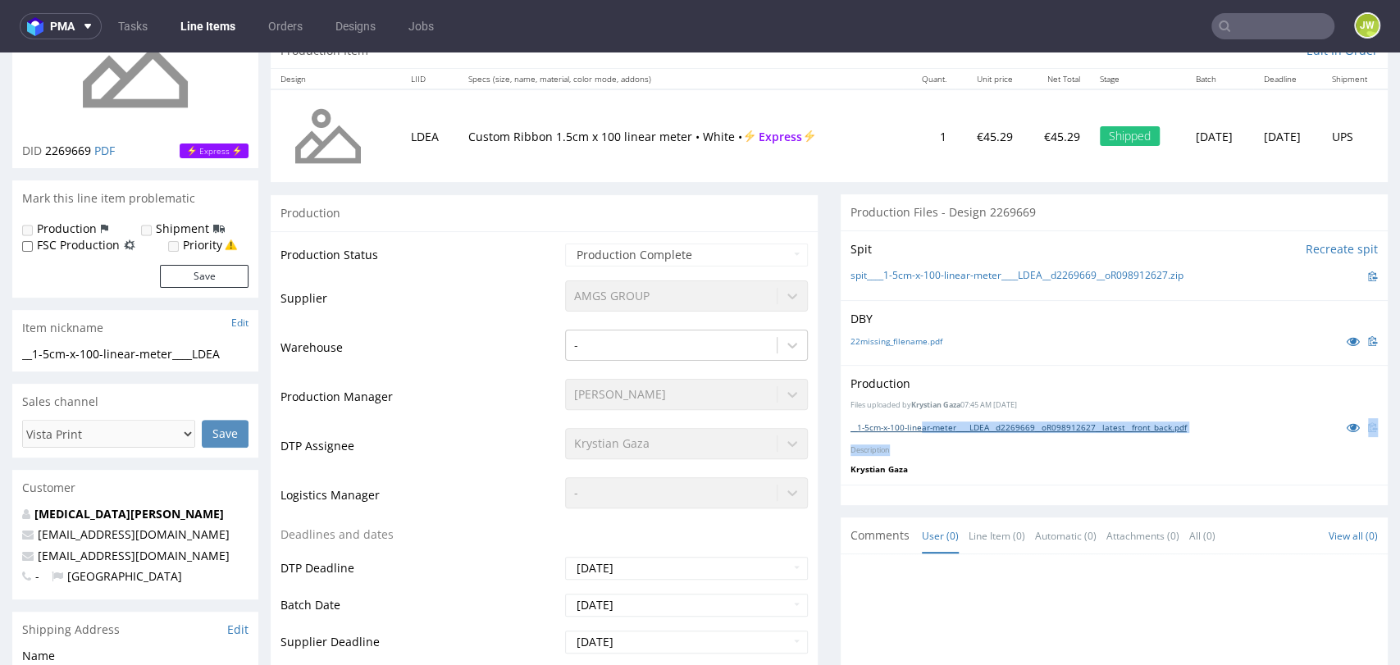
click at [906, 431] on div "Production Files uploaded by [PERSON_NAME] Gaza 07:45 AM [DATE] __1-5cm-x-100-l…" at bounding box center [1114, 425] width 547 height 120
click at [906, 429] on link "__1-5cm-x-100-linear-meter____LDEA__d2269669__oR098912627__latest__front_back.p…" at bounding box center [1019, 427] width 336 height 11
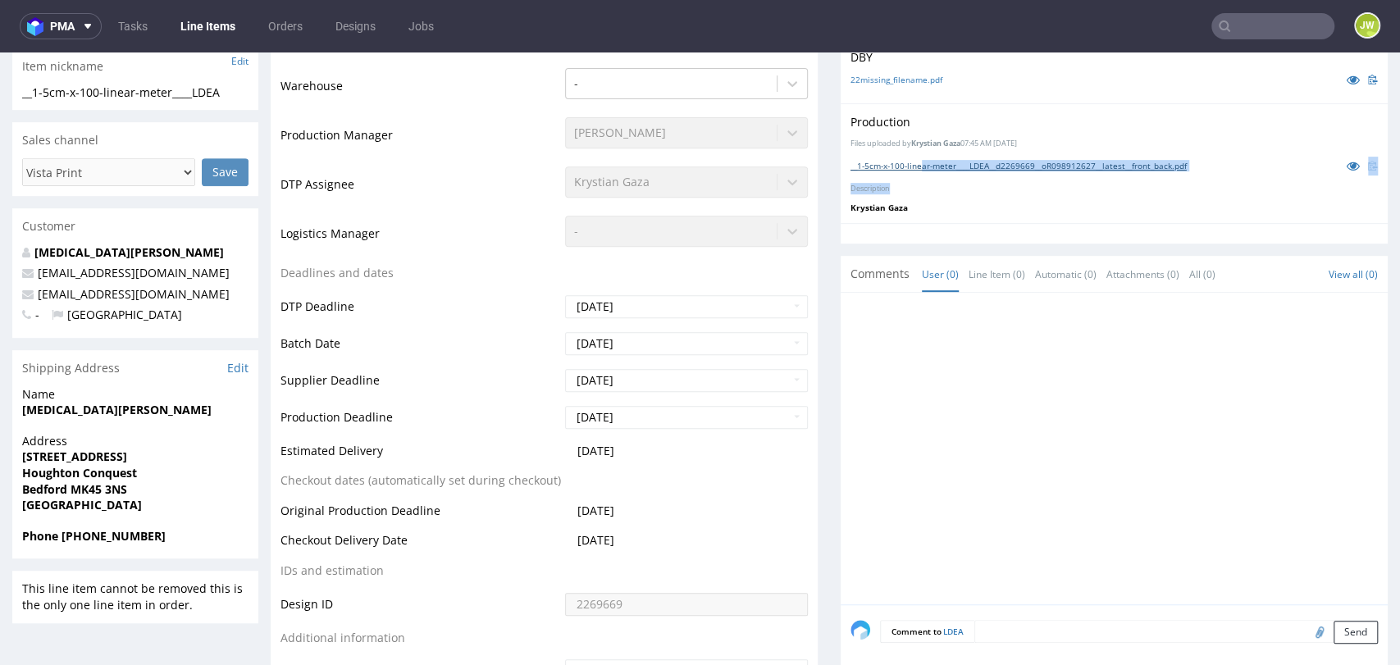
scroll to position [455, 0]
